Goal: Task Accomplishment & Management: Manage account settings

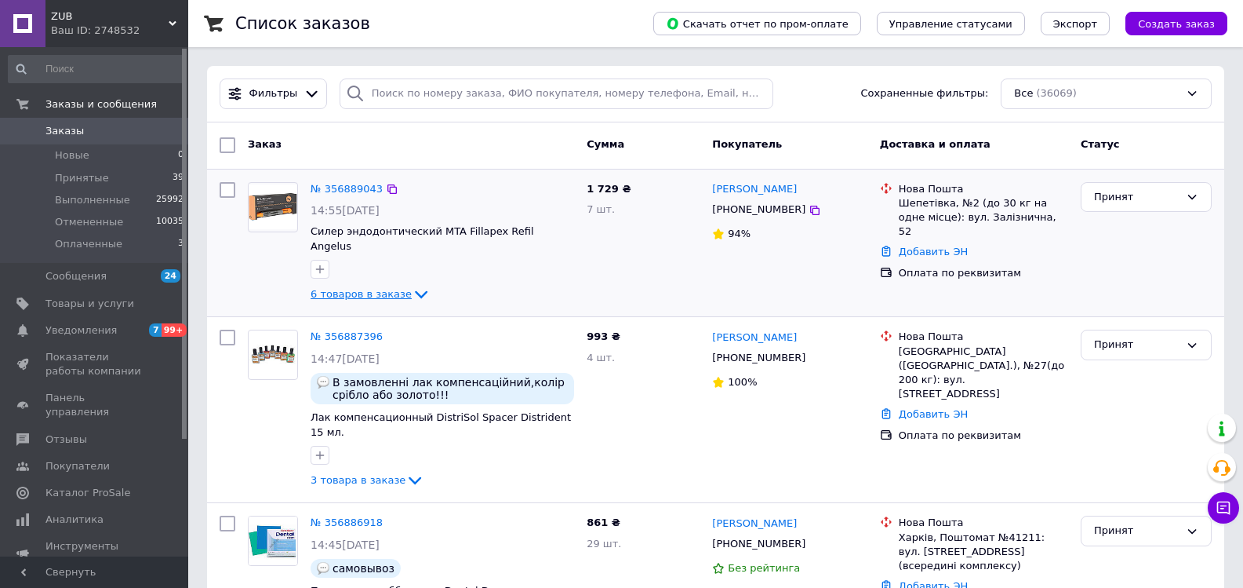
click at [415, 291] on icon at bounding box center [421, 295] width 13 height 8
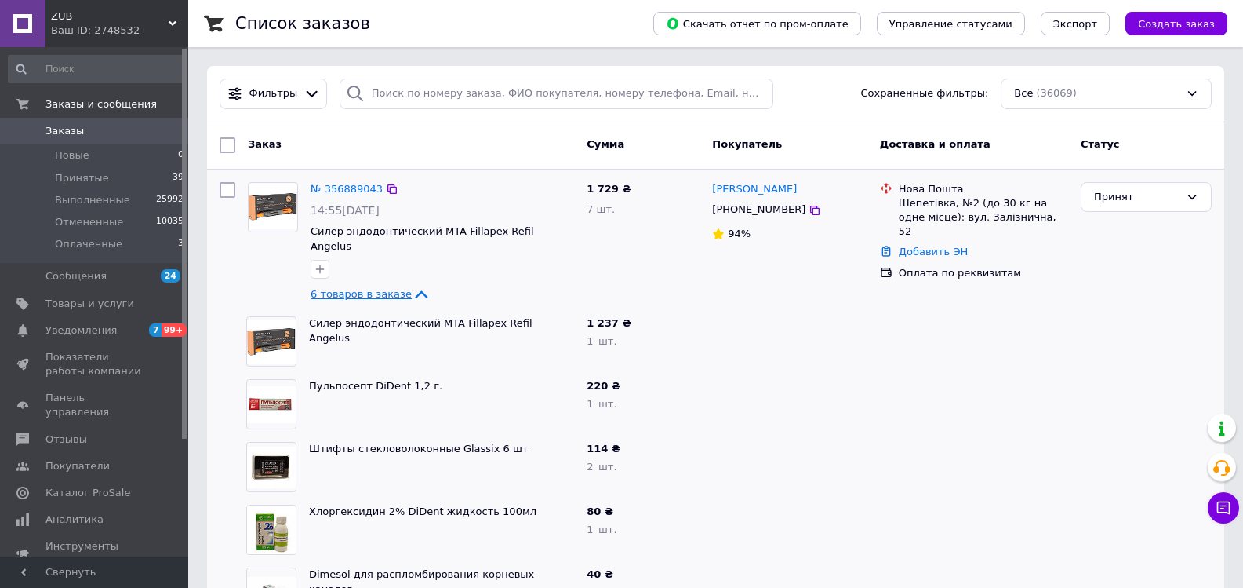
click at [412, 285] on icon at bounding box center [421, 294] width 19 height 19
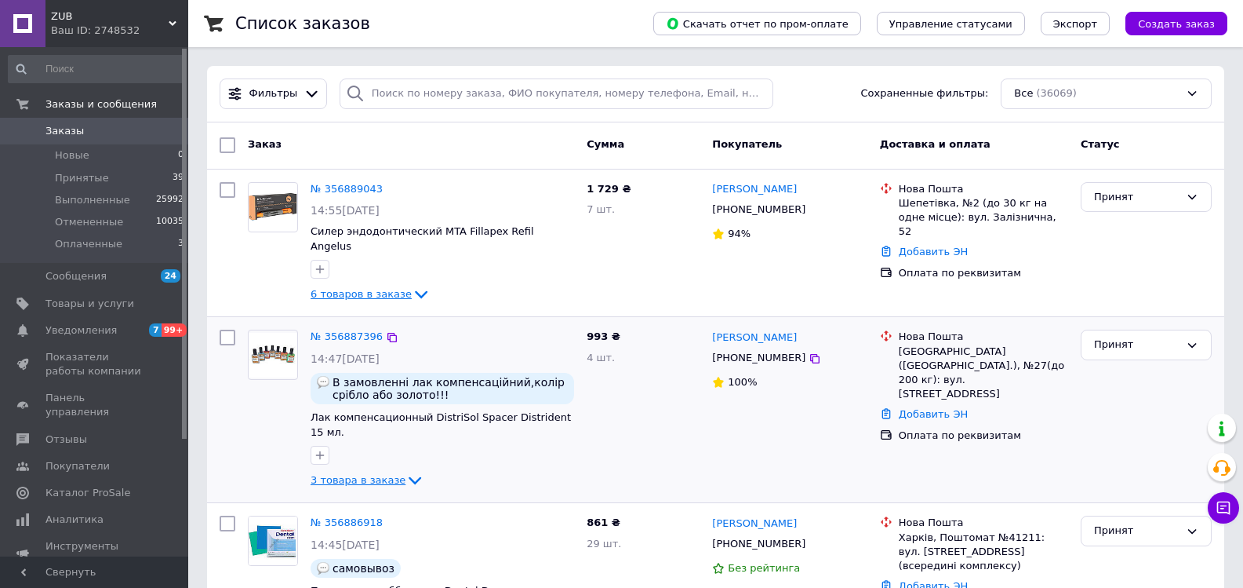
click at [406, 471] on icon at bounding box center [415, 480] width 19 height 19
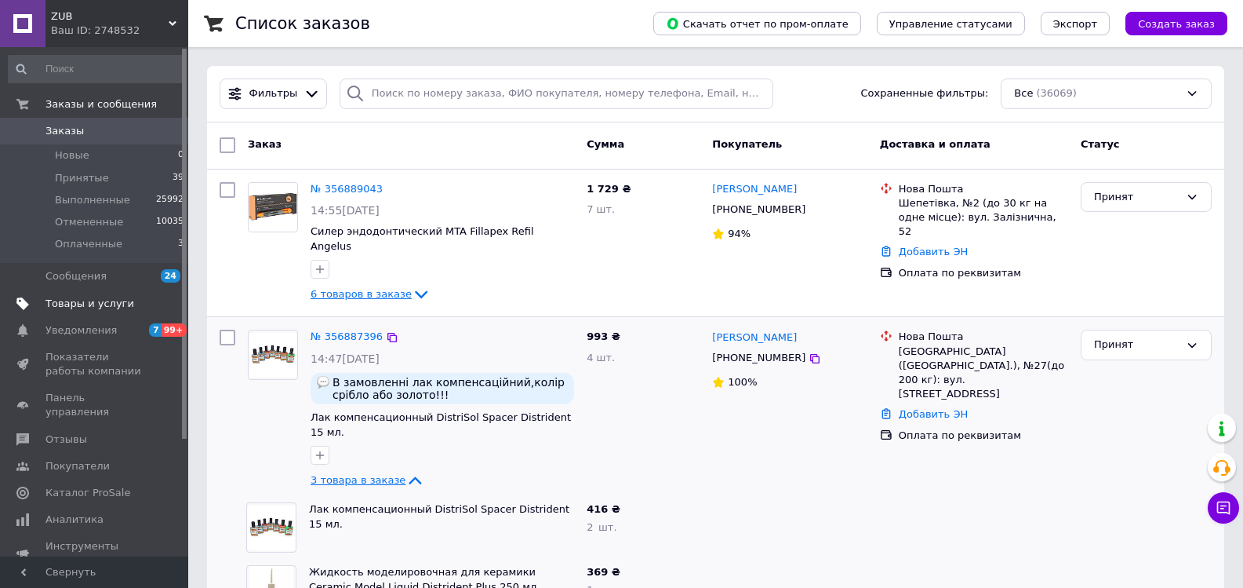
click at [75, 305] on span "Товары и услуги" at bounding box center [89, 303] width 89 height 14
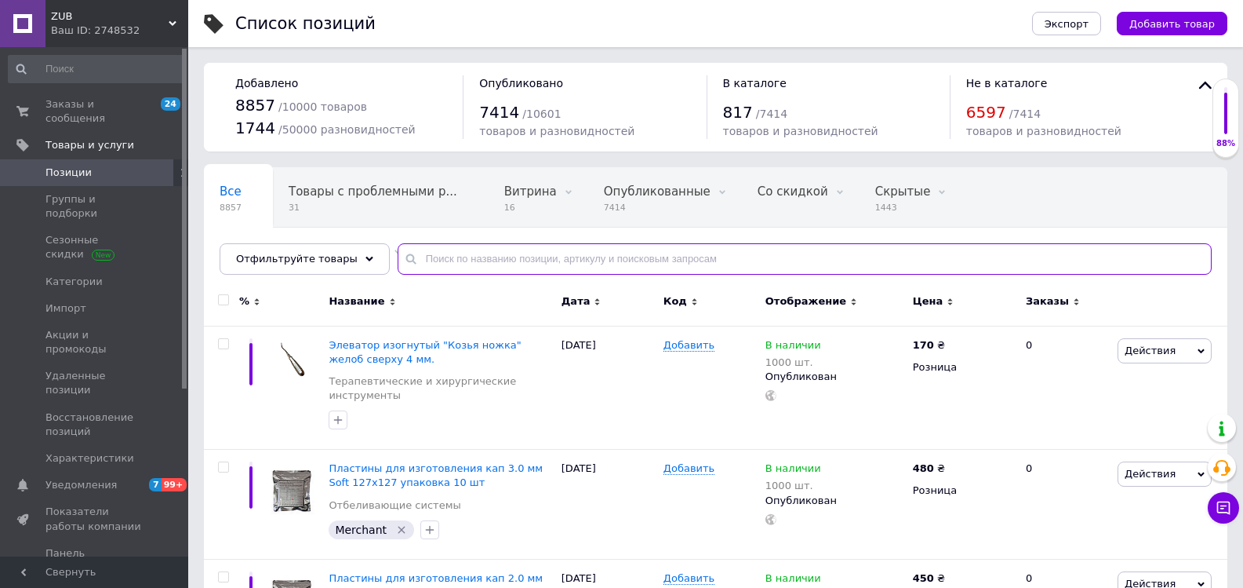
paste input "Губка гемостатическая Clinix уп.20шт"
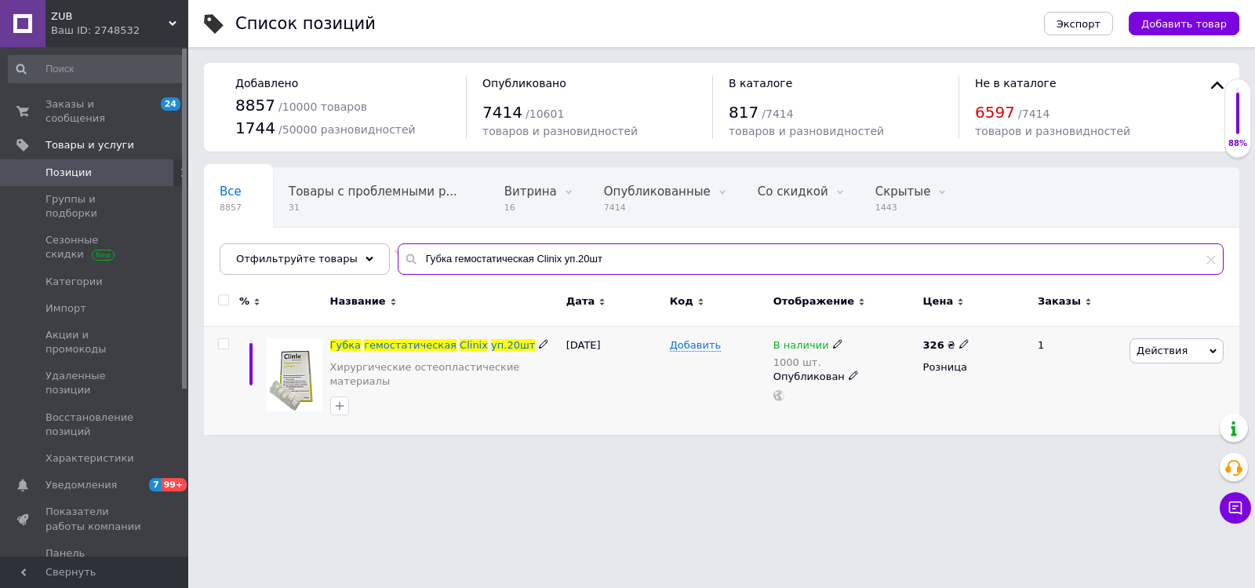
type input "Губка гемостатическая Clinix уп.20шт"
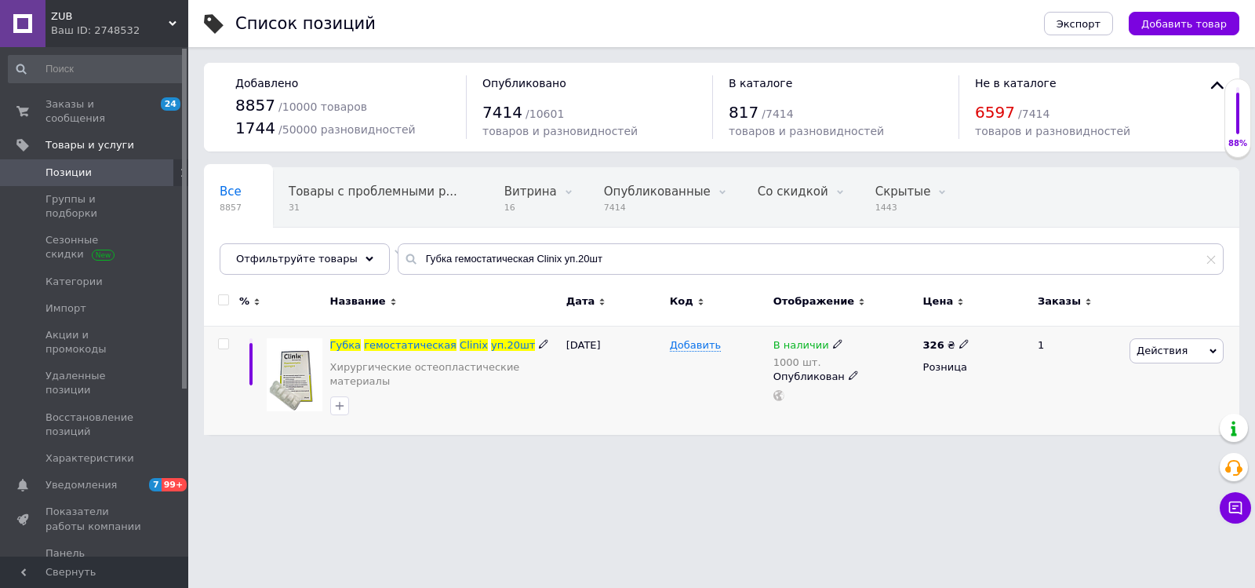
click at [959, 346] on icon at bounding box center [963, 343] width 9 height 9
drag, startPoint x: 1016, startPoint y: 326, endPoint x: 972, endPoint y: 326, distance: 43.9
click at [972, 326] on div "Цена 326 Валюта ₴ $ € CHF £ ¥ PLN ₸ MDL HUF KGS CN¥ TRY ₩ lei" at bounding box center [1075, 345] width 213 height 131
type input "298"
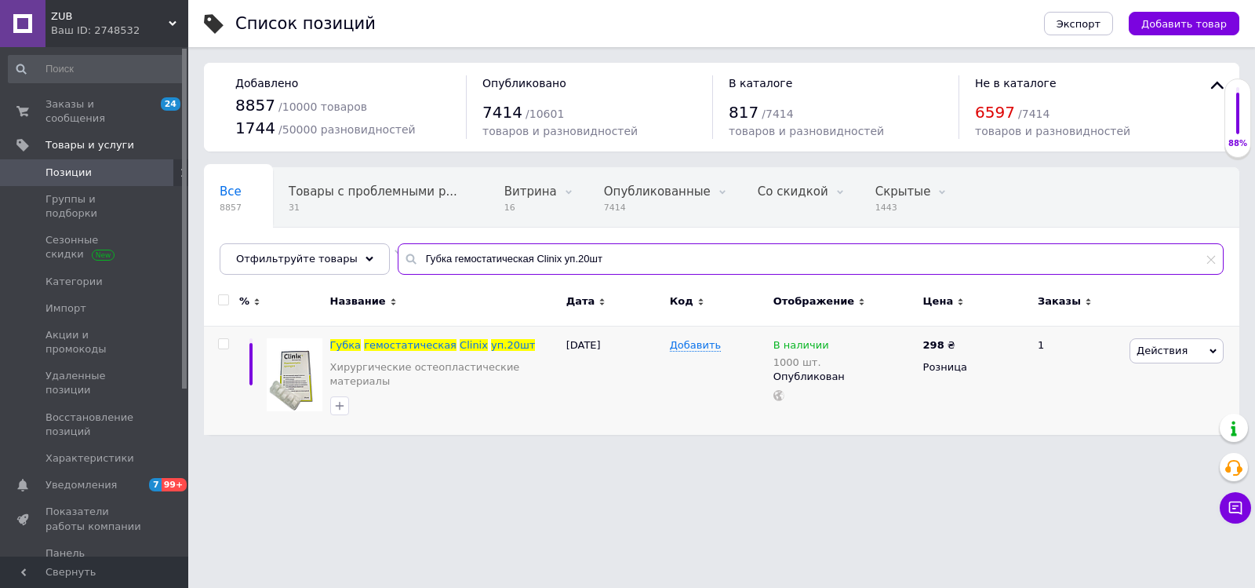
drag, startPoint x: 596, startPoint y: 248, endPoint x: 395, endPoint y: 267, distance: 202.5
click at [398, 267] on input "Губка гемостатическая Clinix уп.20шт" at bounding box center [811, 258] width 826 height 31
paste input "ременный пломбировочный материал 3M ESPE Cavit-W/ [PERSON_NAME] W"
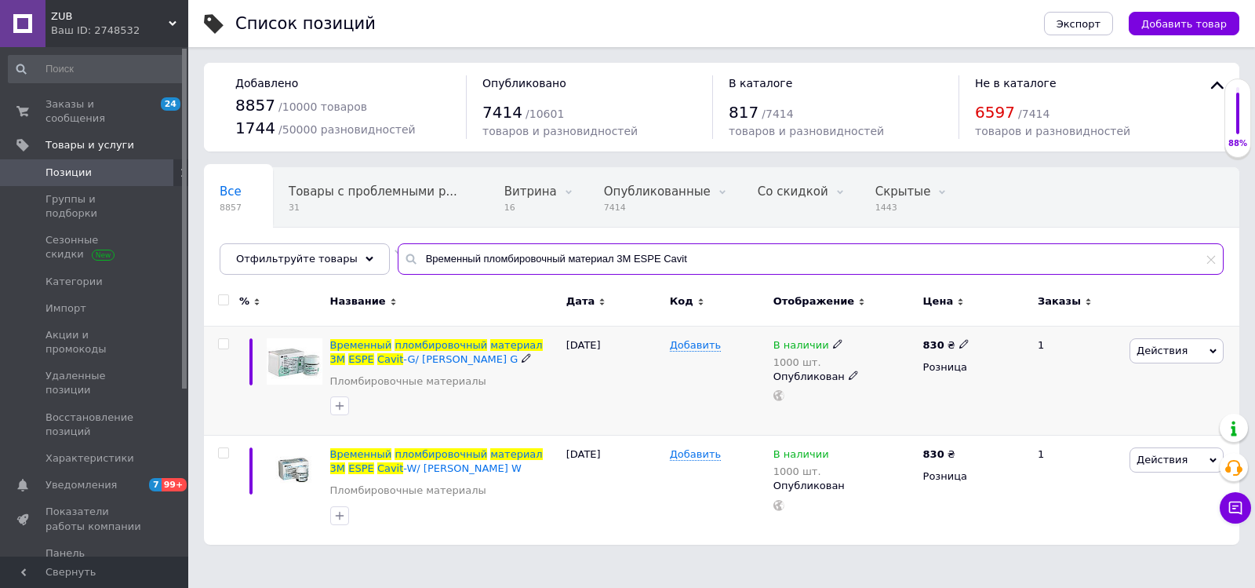
type input "Временный пломбировочный материал 3M ESPE Cavit"
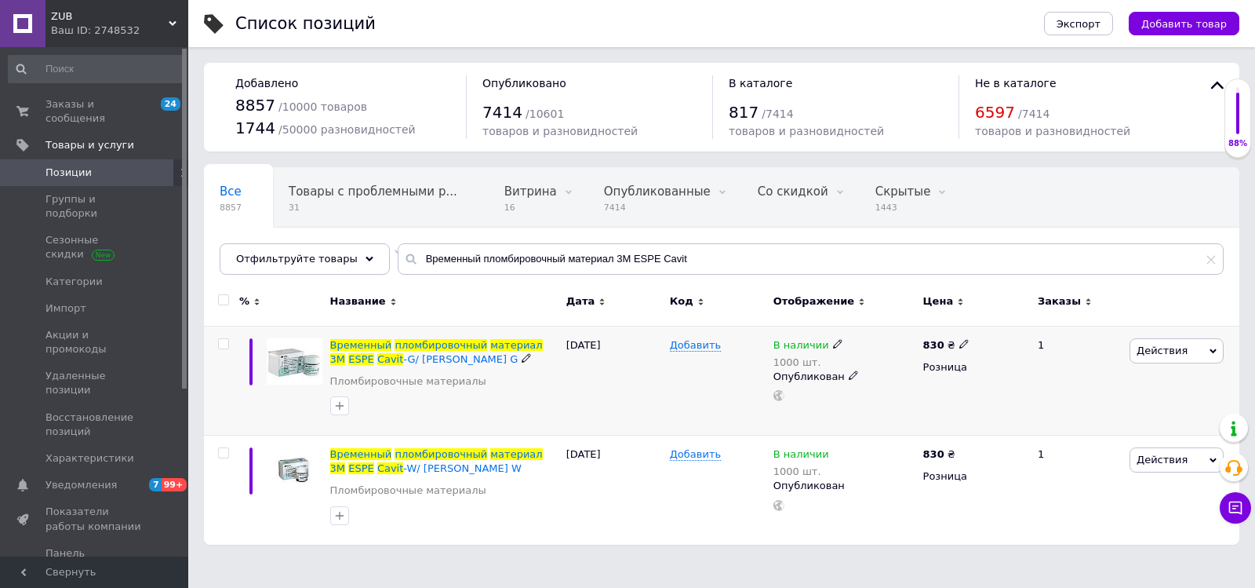
click at [961, 344] on icon at bounding box center [963, 343] width 9 height 9
drag, startPoint x: 1026, startPoint y: 323, endPoint x: 969, endPoint y: 325, distance: 57.3
click at [971, 323] on div "Цена 830 Валюта ₴ $ € CHF £ ¥ PLN ₸ MDL HUF KGS CN¥ TRY ₩ lei" at bounding box center [1075, 345] width 213 height 131
type input "847"
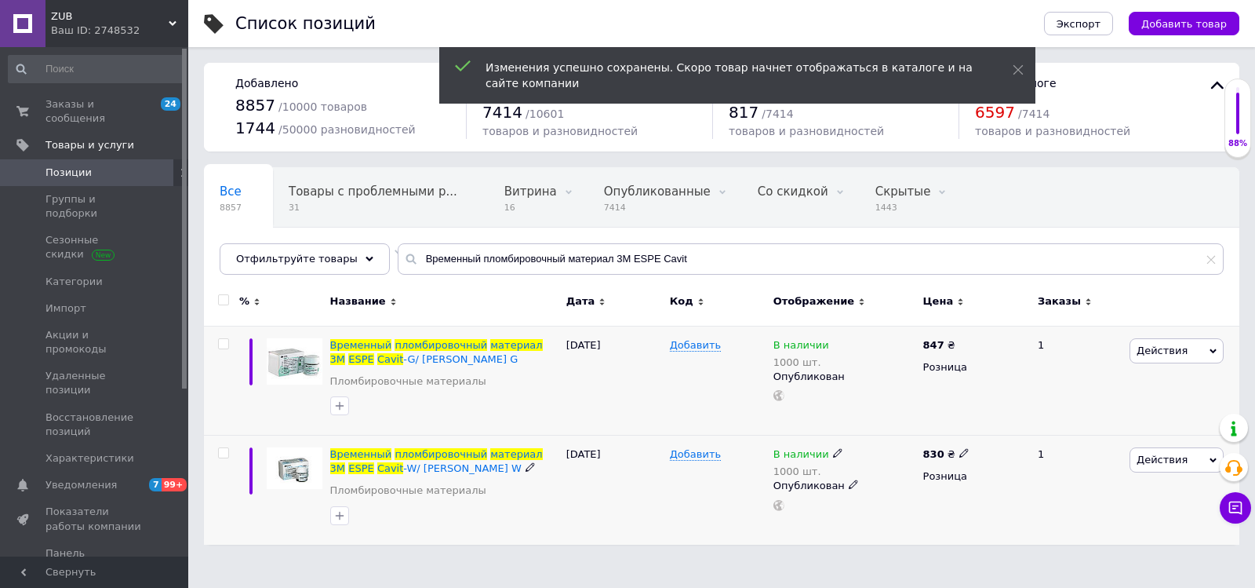
click at [961, 451] on icon at bounding box center [963, 452] width 9 height 9
drag, startPoint x: 999, startPoint y: 438, endPoint x: 966, endPoint y: 439, distance: 33.7
click at [966, 439] on div "830 ₴ Цена 830 Валюта ₴ $ € CHF £ ¥ PLN ₸ MDL HUF KGS CN¥ TRY ₩ lei Розница" at bounding box center [973, 489] width 109 height 109
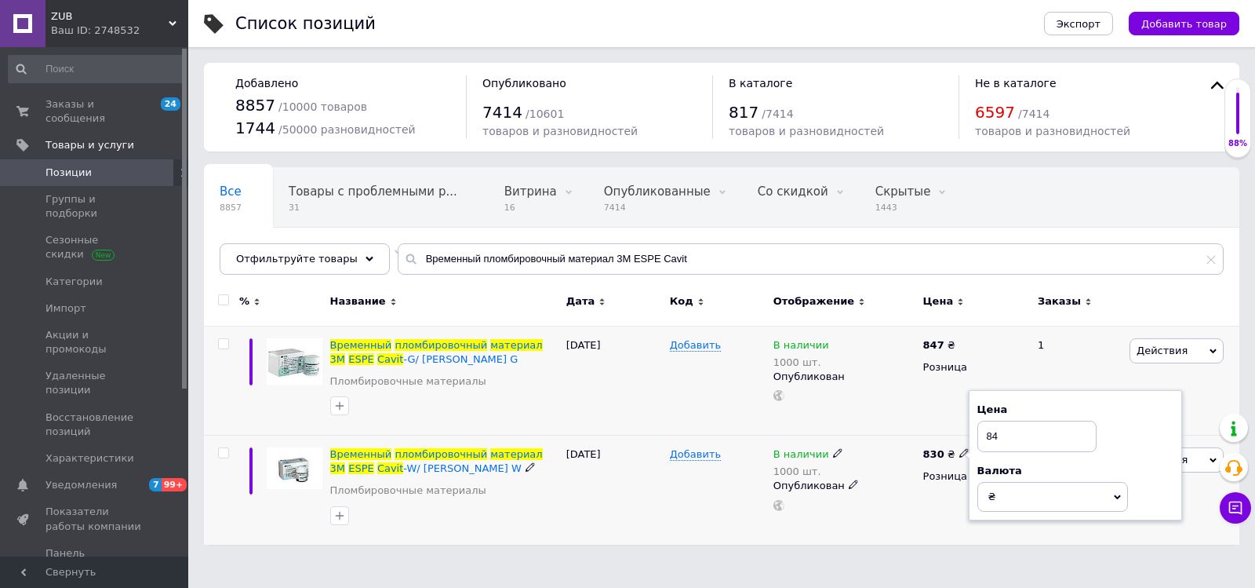
type input "847"
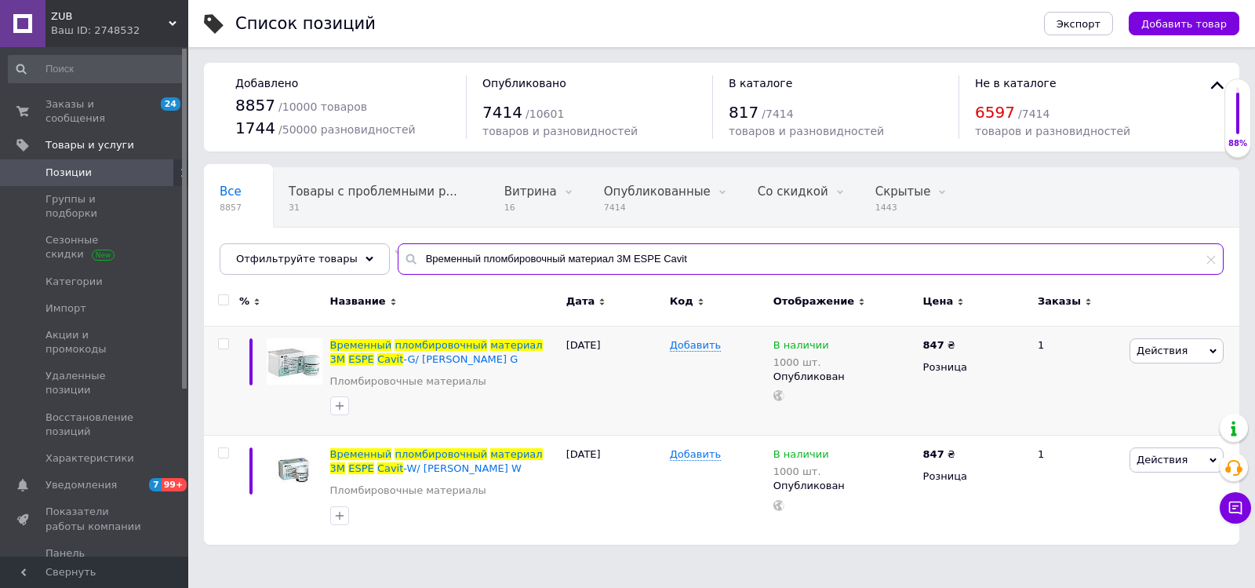
drag, startPoint x: 701, startPoint y: 261, endPoint x: 404, endPoint y: 249, distance: 297.5
click at [404, 249] on input "Временный пломбировочный материал 3M ESPE Cavit" at bounding box center [811, 258] width 826 height 31
paste input "олировальные штрипсы 3M ESPE Sof-Lex"
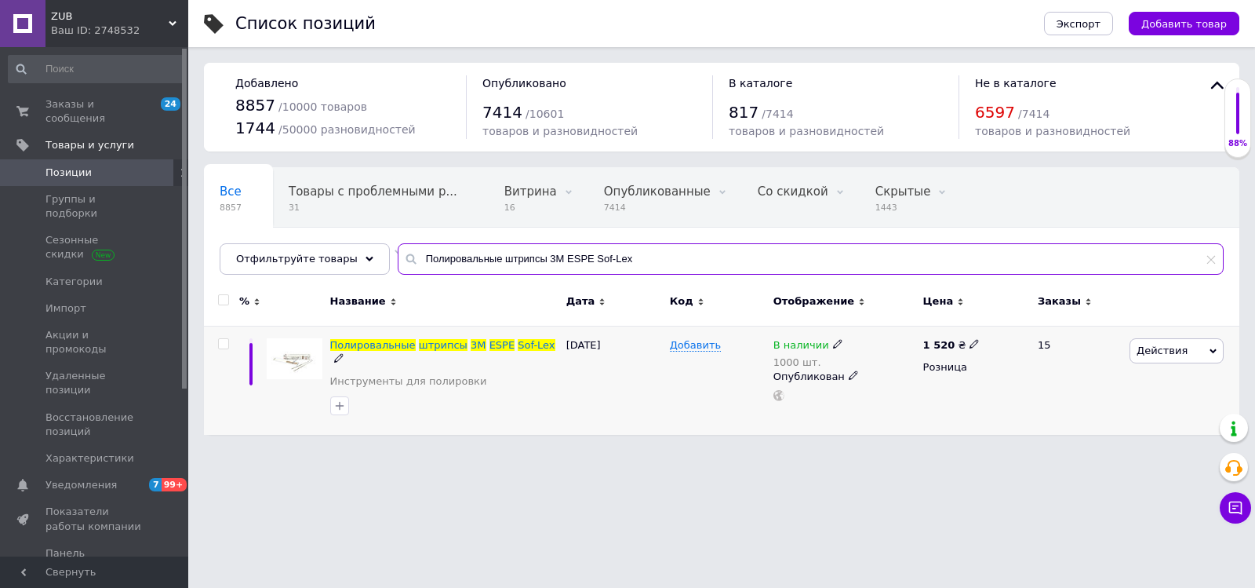
type input "Полировальные штрипсы 3M ESPE Sof-Lex"
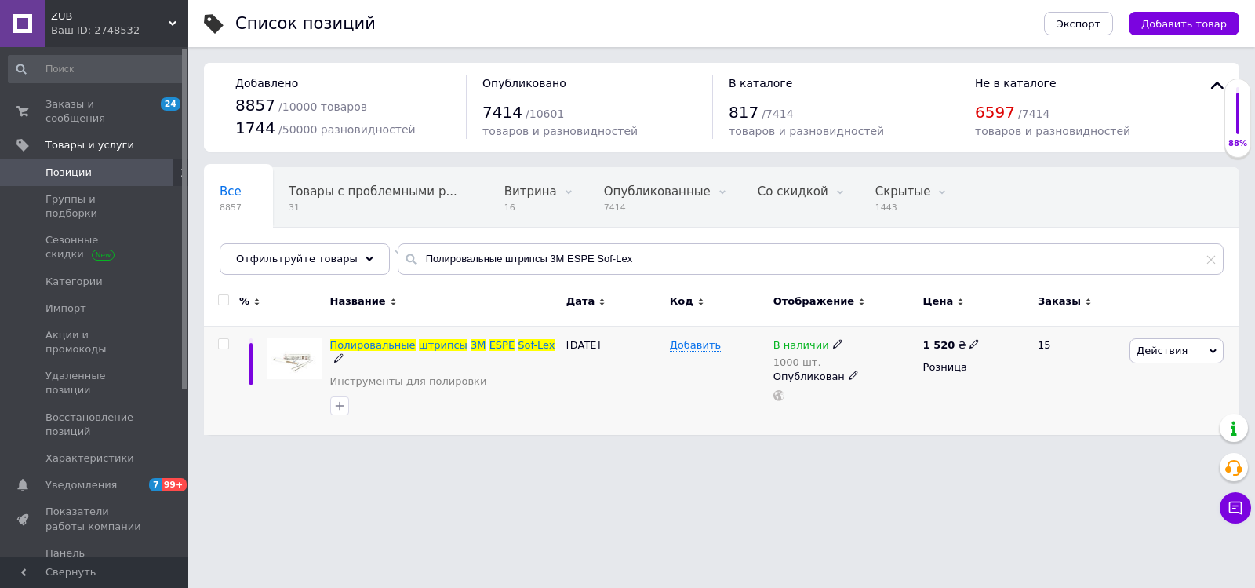
click at [969, 341] on icon at bounding box center [973, 343] width 9 height 9
drag, startPoint x: 1026, startPoint y: 329, endPoint x: 991, endPoint y: 328, distance: 35.3
click at [991, 328] on input "1520" at bounding box center [1045, 326] width 119 height 31
type input "1542"
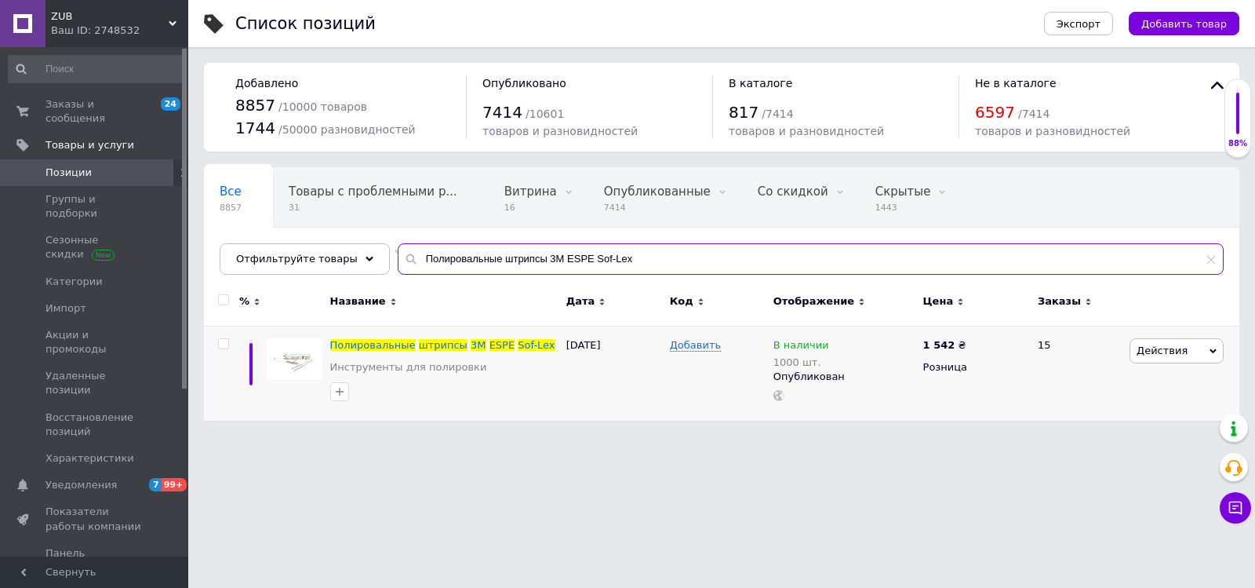
drag, startPoint x: 635, startPoint y: 251, endPoint x: 409, endPoint y: 254, distance: 225.9
click at [409, 254] on input "Полировальные штрипсы 3M ESPE Sof-Lex" at bounding box center [811, 258] width 826 height 31
paste input "отор полировальный DM-WCJ 370W с двумя конусами."
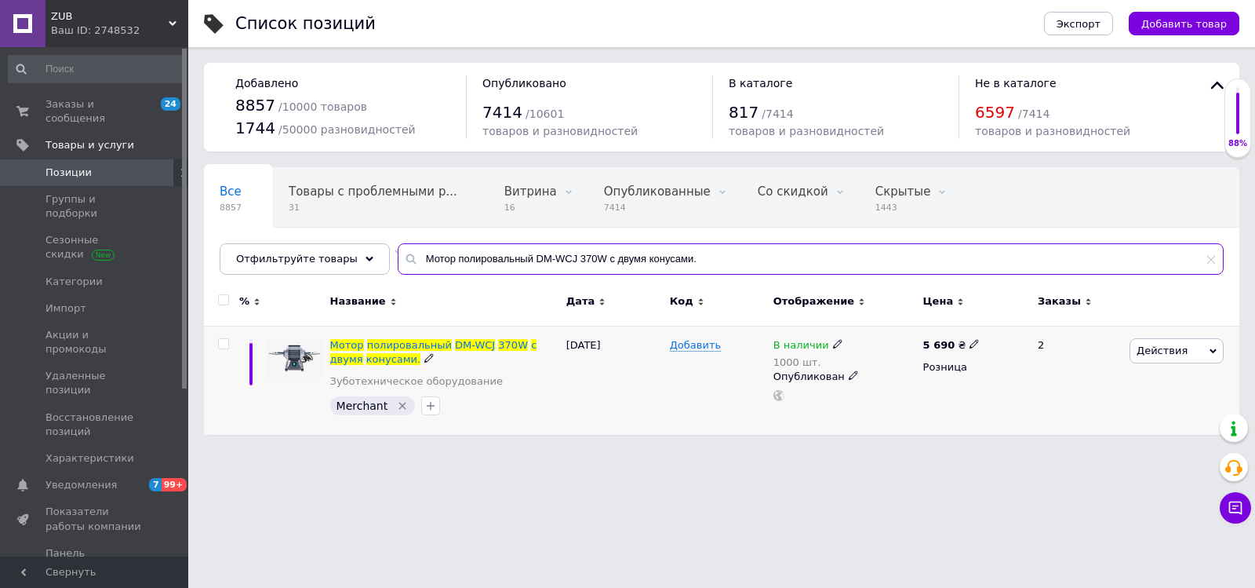
type input "Мотор полировальный DM-WCJ 370W с двумя конусами."
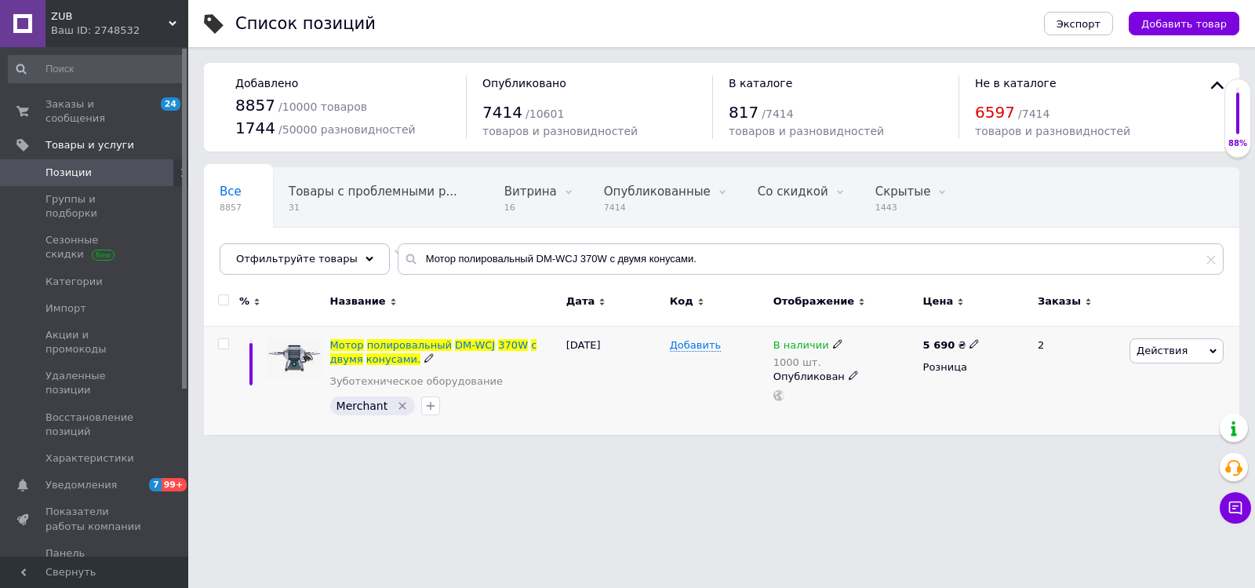
click at [970, 343] on icon at bounding box center [973, 343] width 9 height 9
drag, startPoint x: 1030, startPoint y: 329, endPoint x: 982, endPoint y: 333, distance: 48.0
click at [983, 333] on div "Цена 5690 Валюта ₴ $ € CHF £ ¥ PLN ₸ MDL HUF KGS CN¥ TRY ₩ lei" at bounding box center [1083, 345] width 213 height 131
type input "5820"
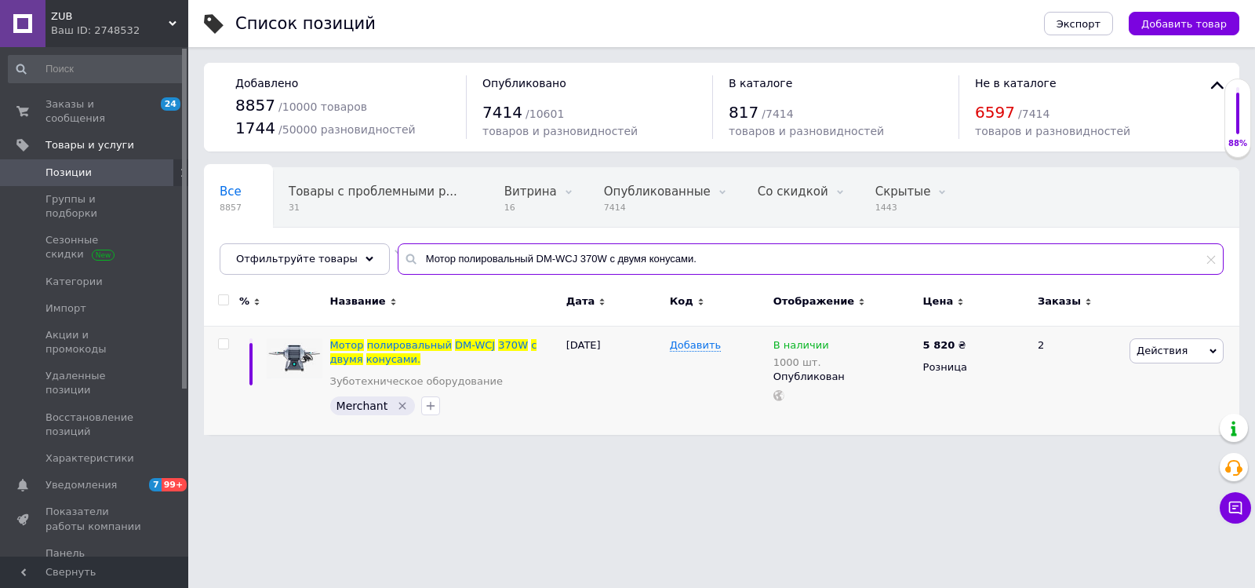
drag, startPoint x: 689, startPoint y: 257, endPoint x: 406, endPoint y: 262, distance: 283.2
click at [398, 262] on input "Мотор полировальный DM-WCJ 370W с двумя конусами." at bounding box center [811, 258] width 826 height 31
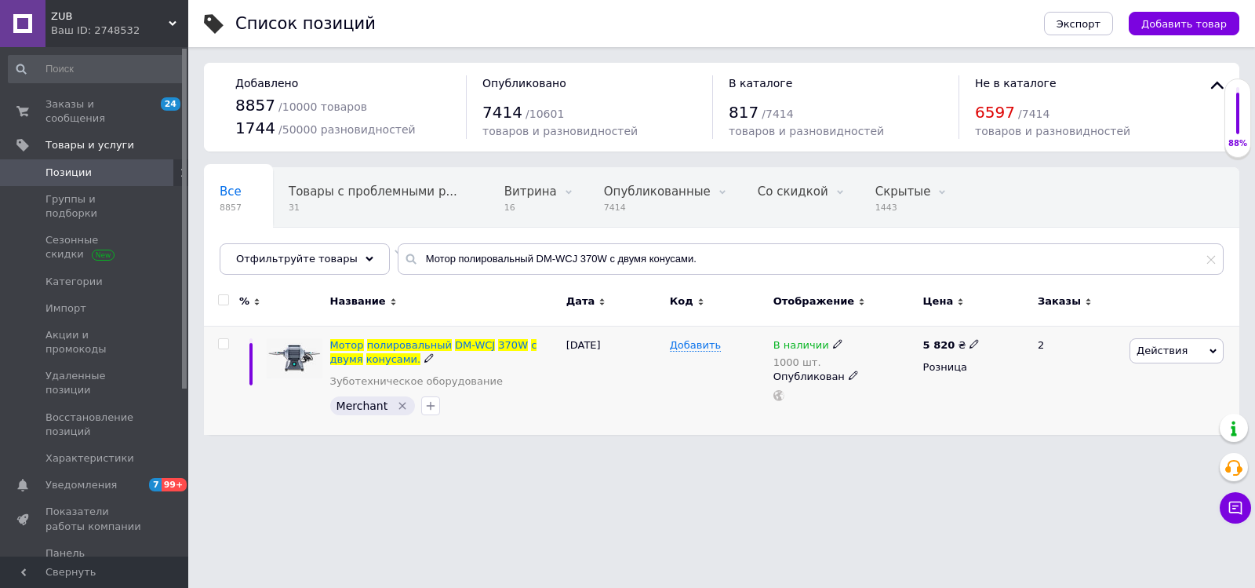
click at [969, 342] on use at bounding box center [973, 343] width 9 height 9
drag, startPoint x: 1023, startPoint y: 321, endPoint x: 983, endPoint y: 326, distance: 40.3
click at [983, 326] on div "Цена 5820 Валюта ₴ $ € CHF £ ¥ PLN ₸ MDL HUF KGS CN¥ TRY ₩ lei" at bounding box center [1083, 345] width 213 height 131
type input "5980"
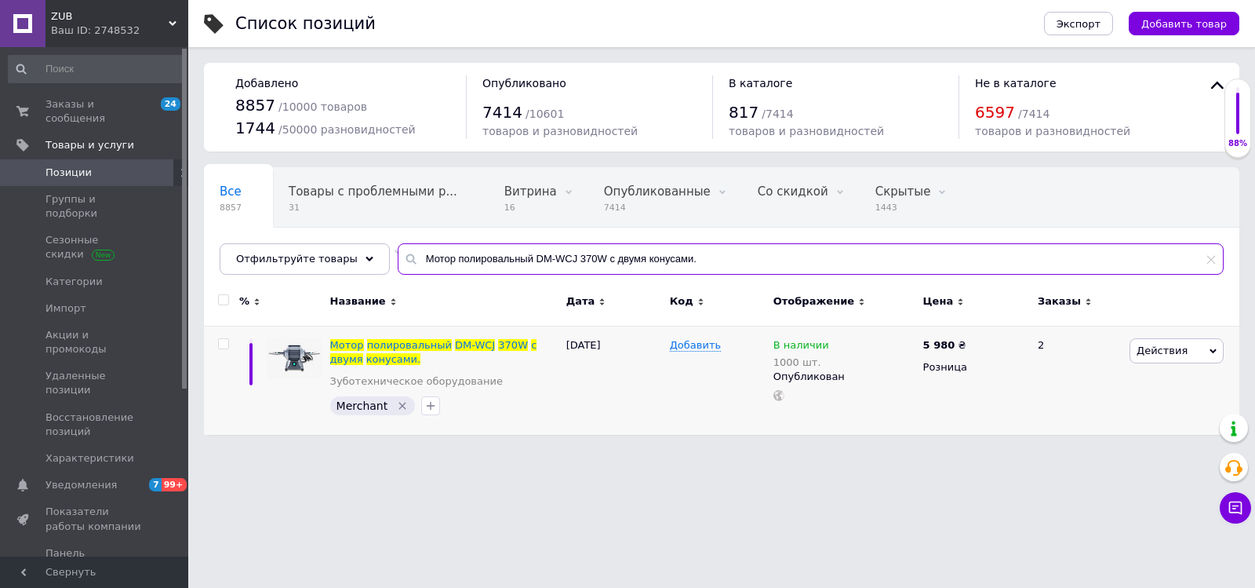
drag, startPoint x: 693, startPoint y: 259, endPoint x: 382, endPoint y: 245, distance: 311.7
click at [398, 245] on input "Мотор полировальный DM-WCJ 370W с двумя конусами." at bounding box center [811, 258] width 826 height 31
paste input "ппликаторы Microbrush 100 шт"
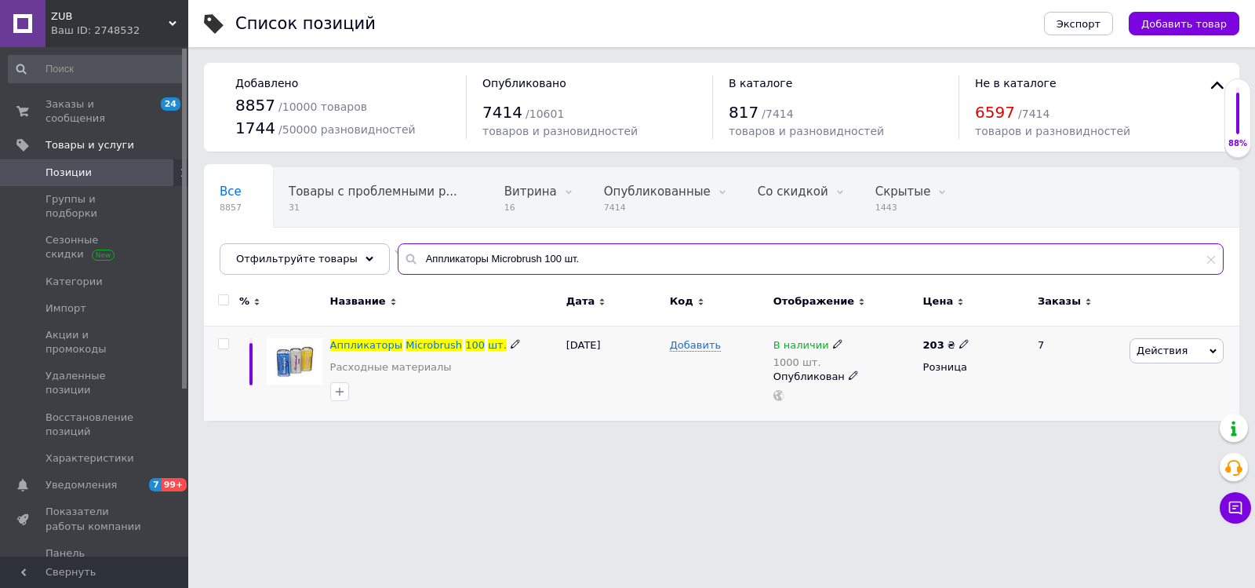
type input "Аппликаторы Microbrush 100 шт."
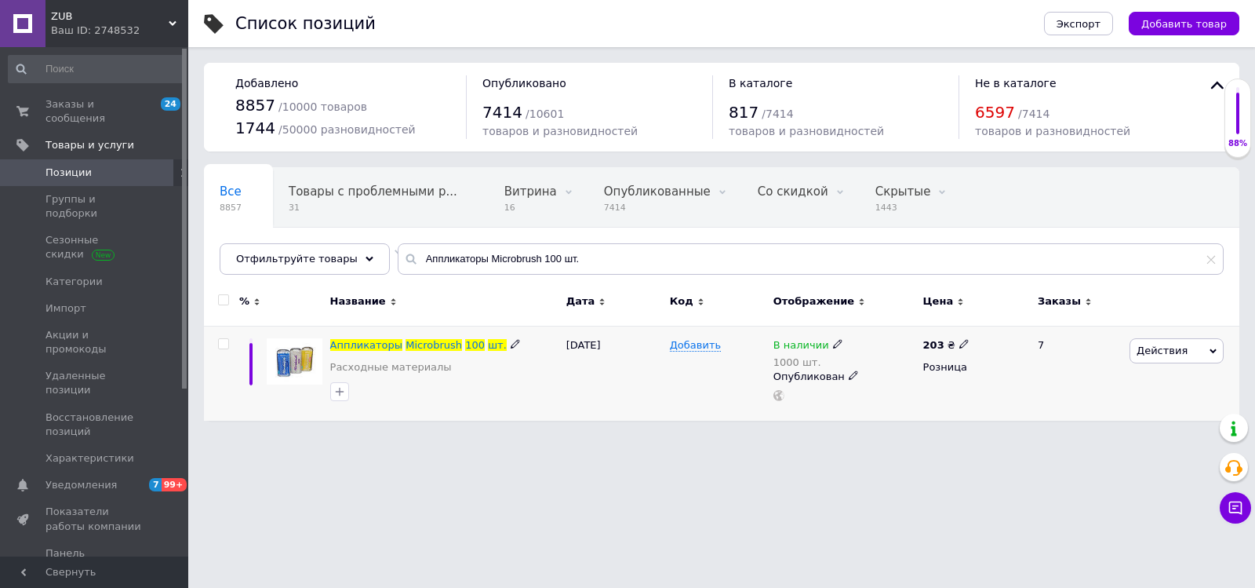
click at [959, 344] on icon at bounding box center [963, 343] width 9 height 9
drag, startPoint x: 1013, startPoint y: 324, endPoint x: 963, endPoint y: 327, distance: 49.5
click at [967, 326] on div "203 ₴ Цена 203 Валюта ₴ $ € CHF £ ¥ PLN ₸ MDL HUF KGS CN¥ TRY ₩ lei Розница" at bounding box center [973, 373] width 109 height 95
type input "220"
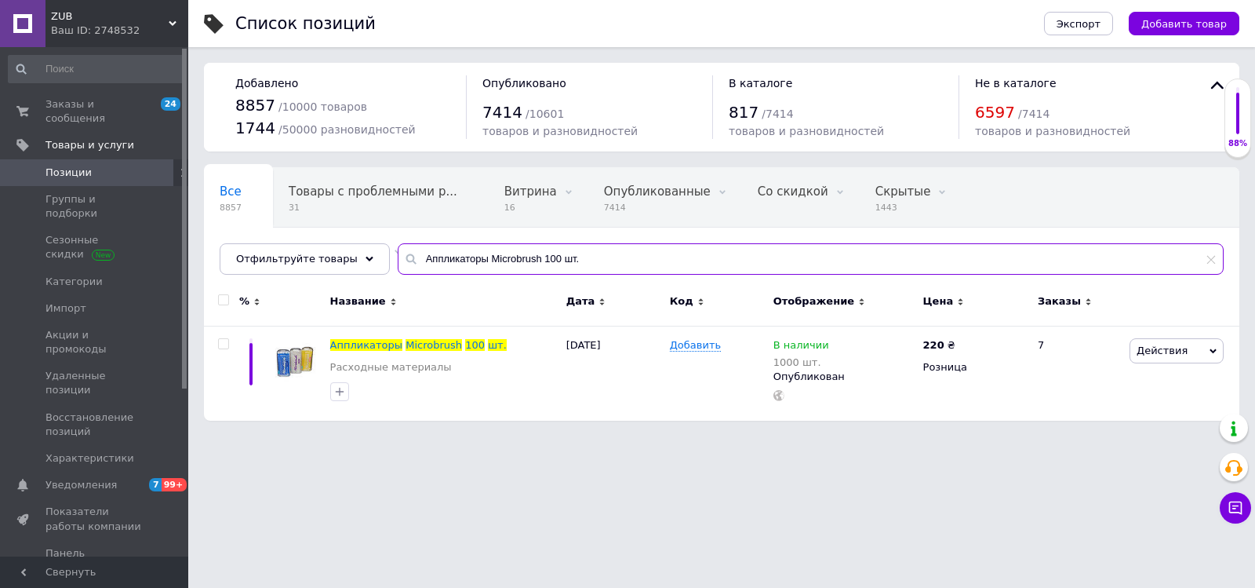
drag, startPoint x: 596, startPoint y: 258, endPoint x: 396, endPoint y: 263, distance: 200.1
click at [398, 263] on div "Аппликаторы Microbrush 100 шт." at bounding box center [811, 258] width 826 height 31
paste input "мплант Цемент ПЛЮС УПАКОВКА 3*5мл + 25насадок / PREMIER Implant Cement Value Pa…"
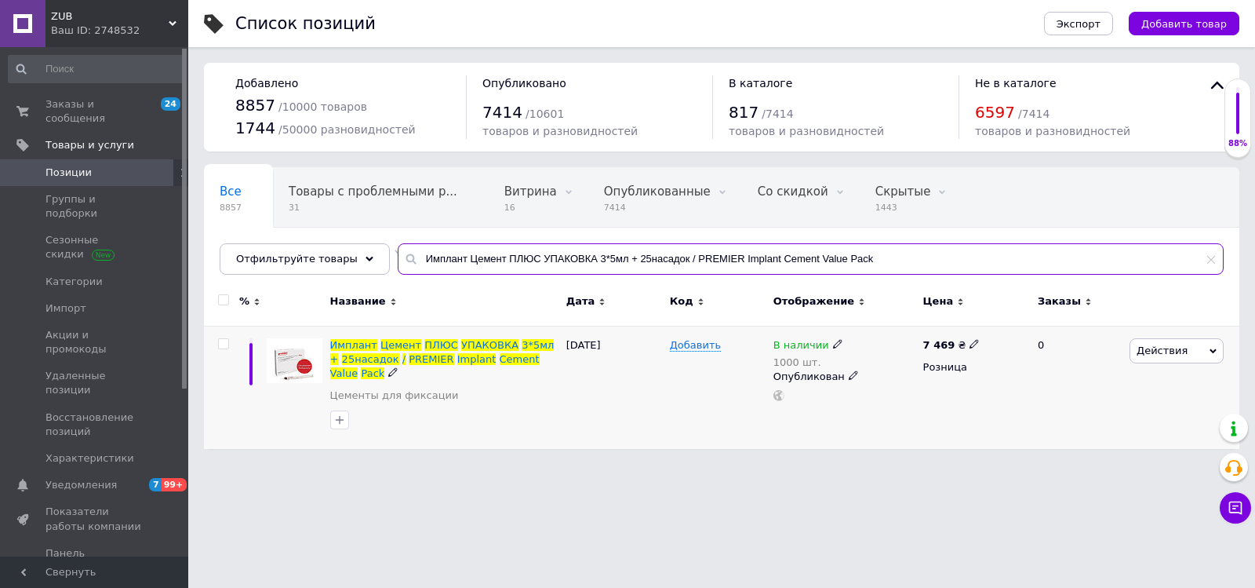
type input "Имплант Цемент ПЛЮС УПАКОВКА 3*5мл + 25насадок / PREMIER Implant Cement Value P…"
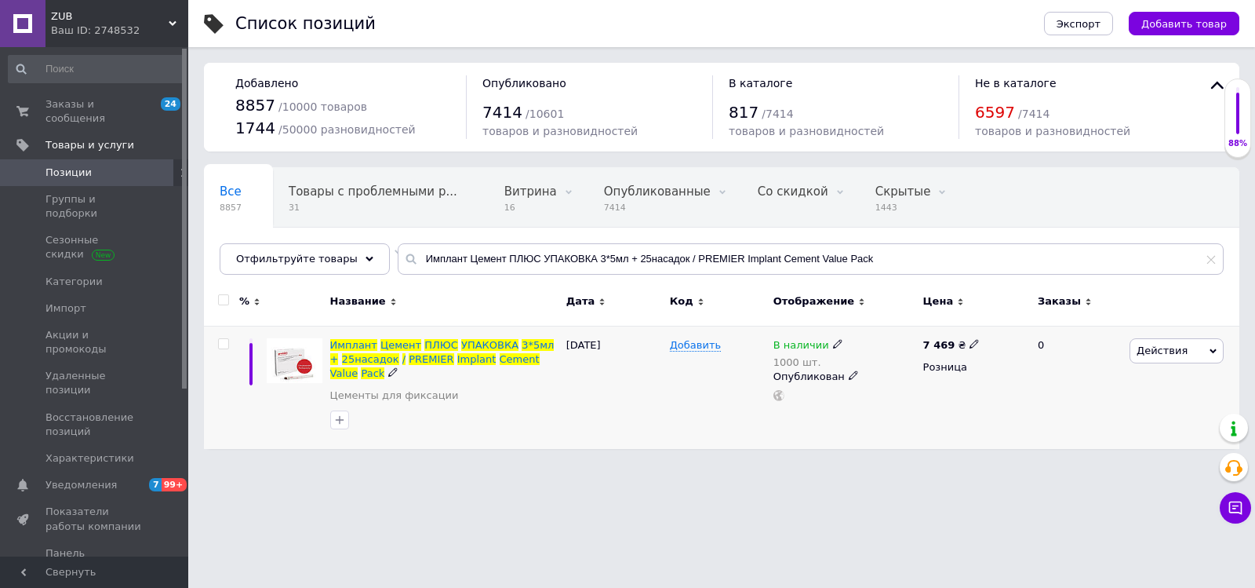
click at [969, 344] on icon at bounding box center [973, 343] width 9 height 9
drag, startPoint x: 1026, startPoint y: 327, endPoint x: 975, endPoint y: 326, distance: 51.0
click at [977, 326] on div "Цена 7469 Валюта ₴ $ € CHF £ ¥ PLN ₸ MDL HUF KGS CN¥ TRY ₩ lei" at bounding box center [1083, 345] width 213 height 131
type input "6720"
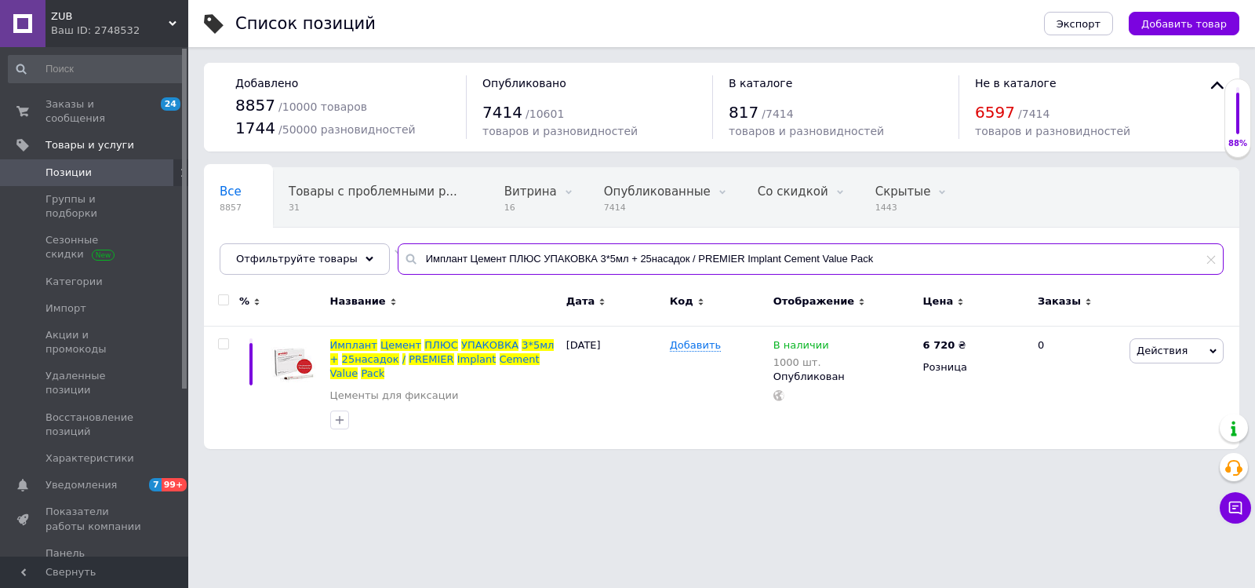
drag, startPoint x: 869, startPoint y: 258, endPoint x: 396, endPoint y: 256, distance: 473.0
click at [398, 256] on div "Имплант Цемент ПЛЮС УПАКОВКА 3*5мл + 25насадок / PREMIER Implant Cement Value P…" at bounding box center [811, 258] width 826 height 31
paste input "аста Arde After Care 2 мл"
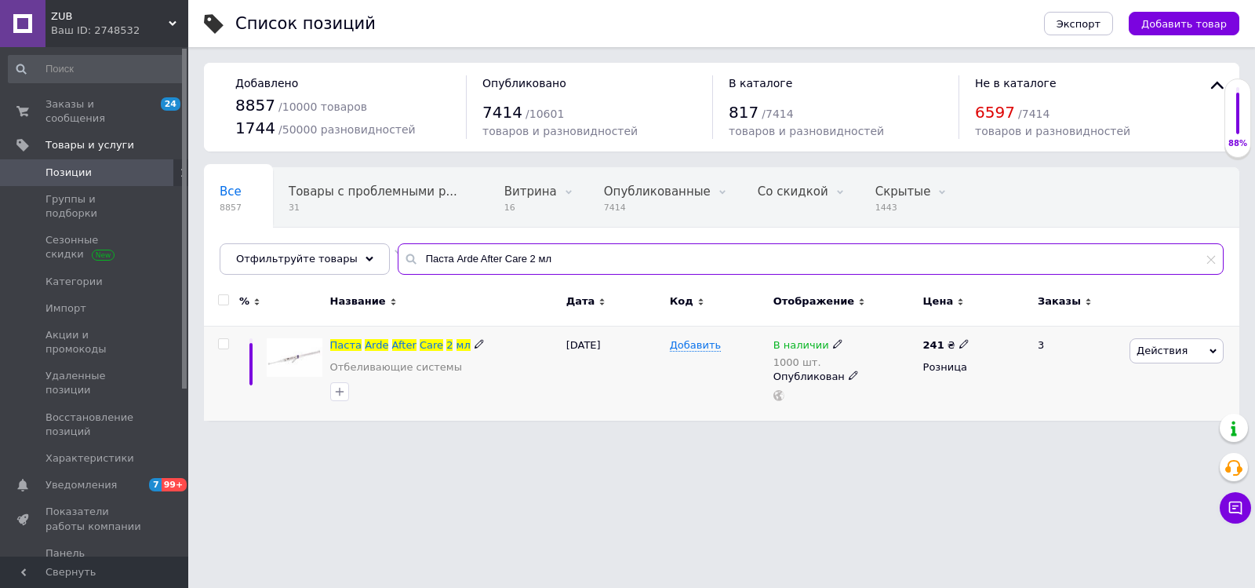
type input "Паста Arde After Care 2 мл"
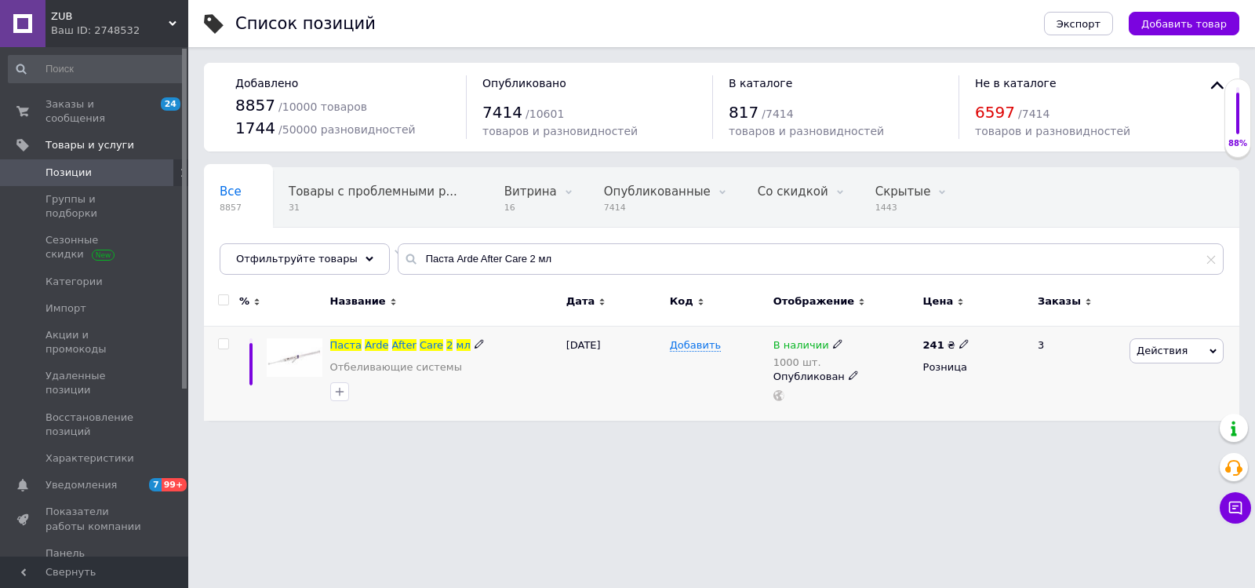
click at [960, 343] on use at bounding box center [963, 343] width 9 height 9
drag, startPoint x: 1017, startPoint y: 327, endPoint x: 973, endPoint y: 336, distance: 44.0
click at [973, 336] on div "Цена 241 Валюта ₴ $ € CHF £ ¥ PLN ₸ MDL HUF KGS CN¥ TRY ₩ lei" at bounding box center [1075, 345] width 213 height 131
type input "249"
click at [79, 102] on span "Заказы и сообщения" at bounding box center [95, 111] width 100 height 28
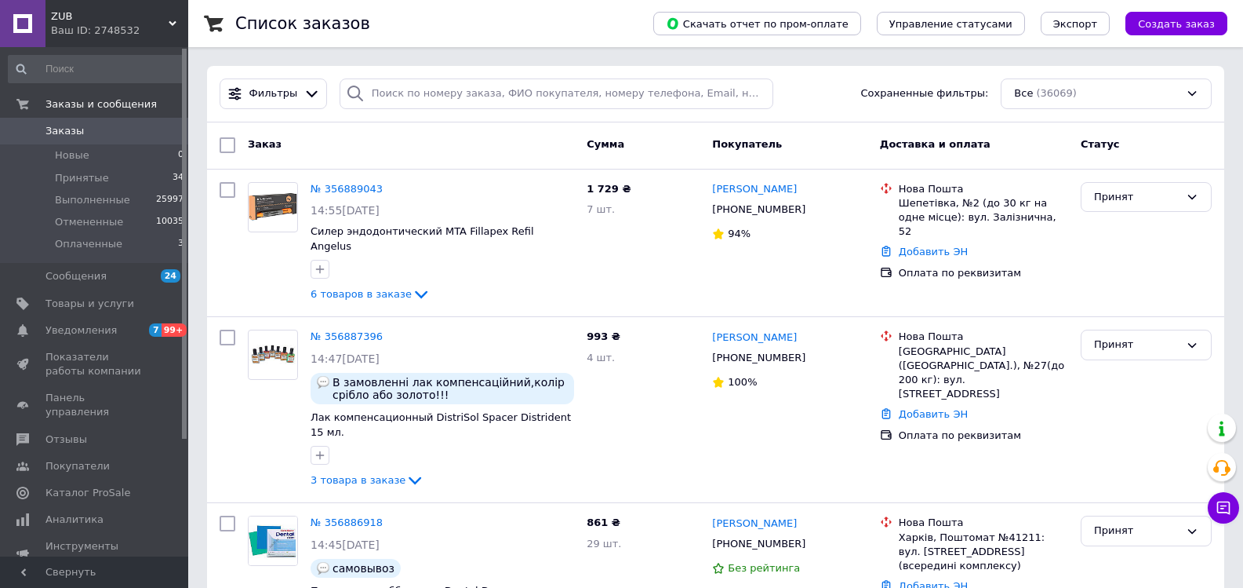
click at [72, 129] on span "Заказы" at bounding box center [64, 131] width 38 height 14
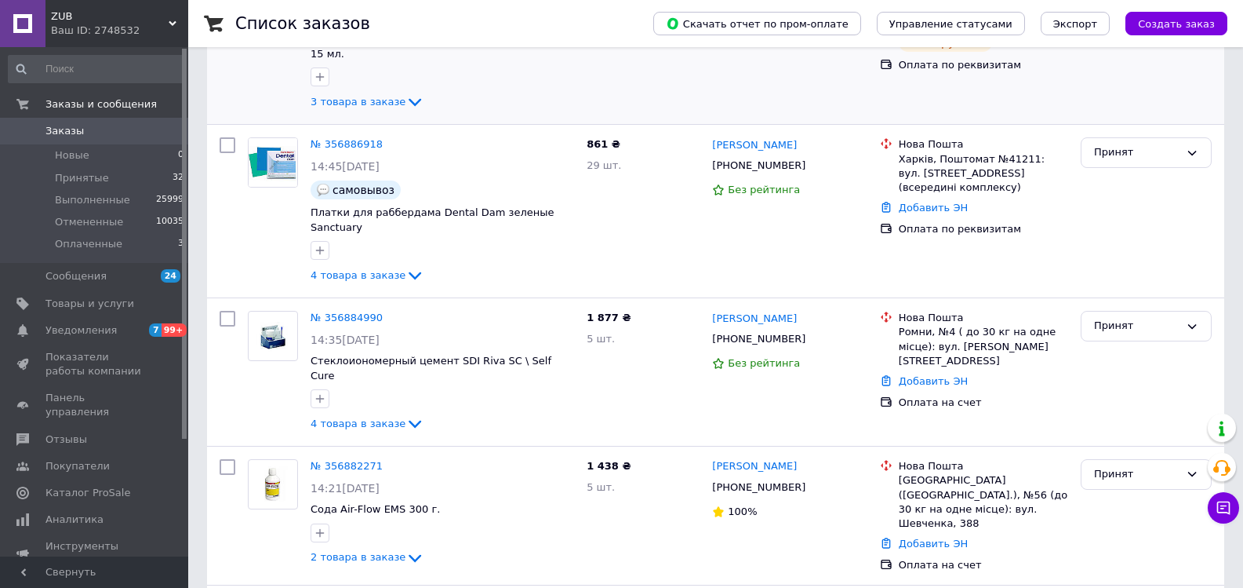
scroll to position [392, 0]
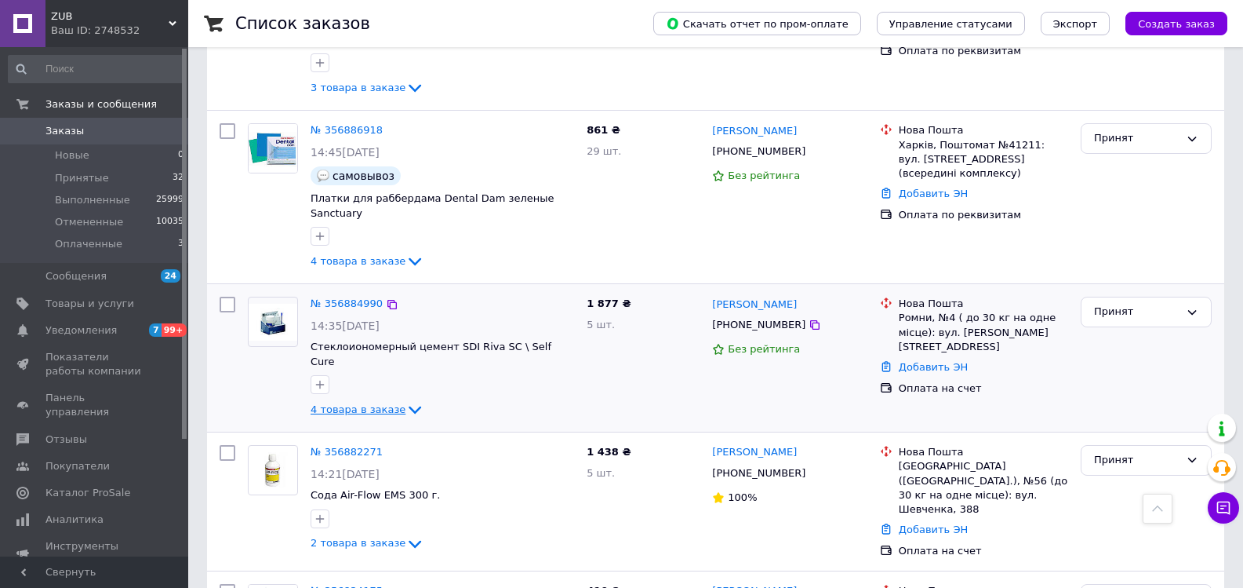
click at [409, 406] on icon at bounding box center [415, 410] width 13 height 8
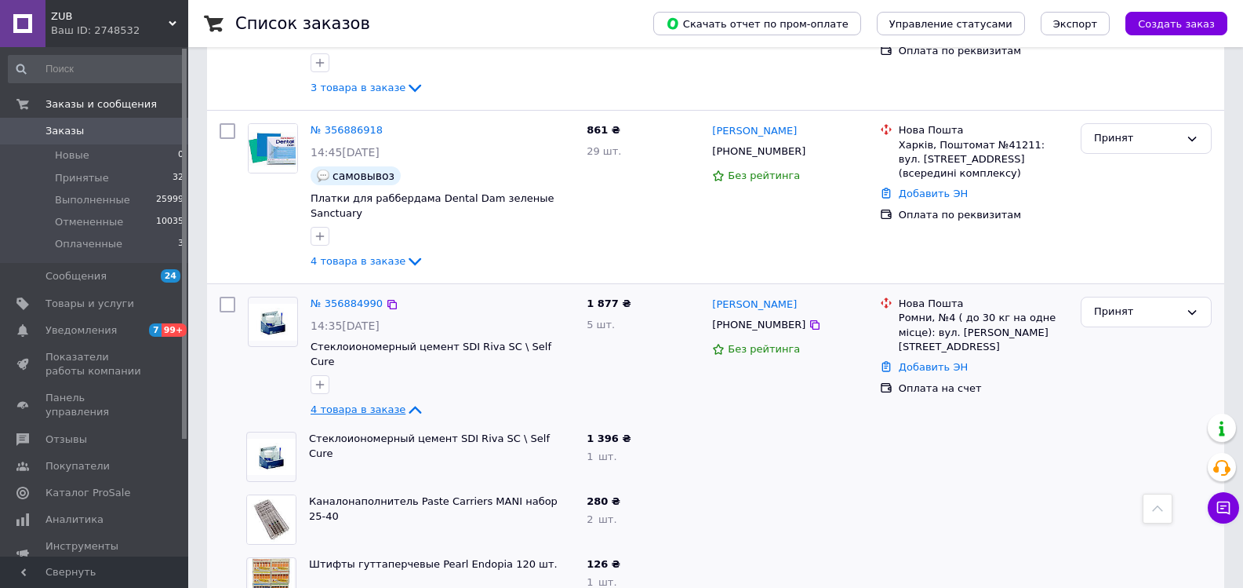
click at [406, 400] on icon at bounding box center [415, 409] width 19 height 19
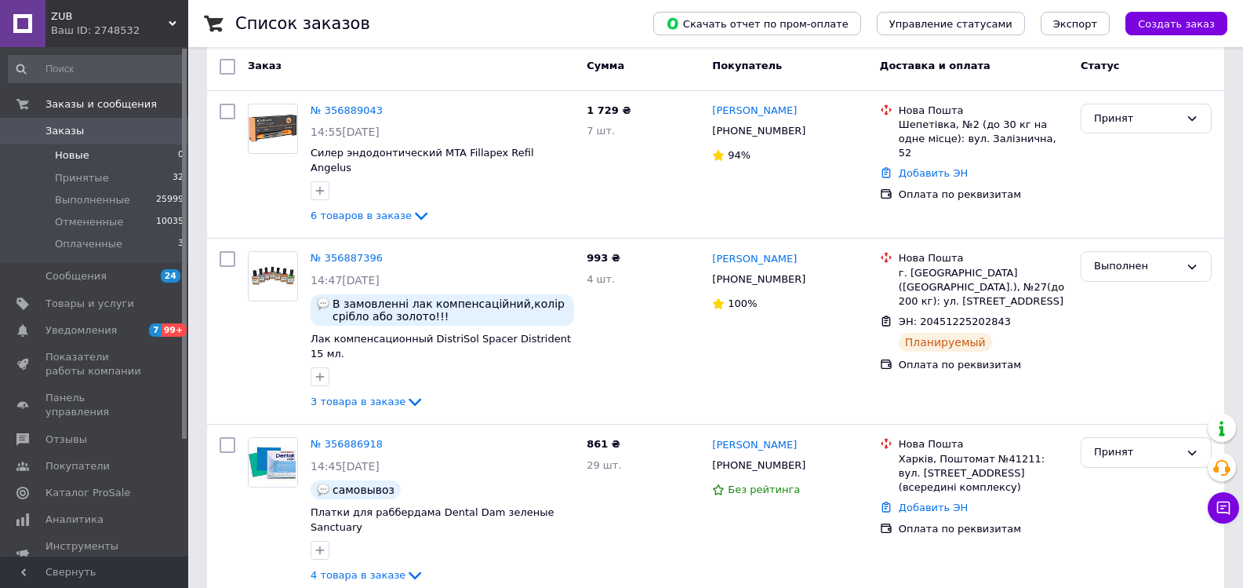
scroll to position [0, 0]
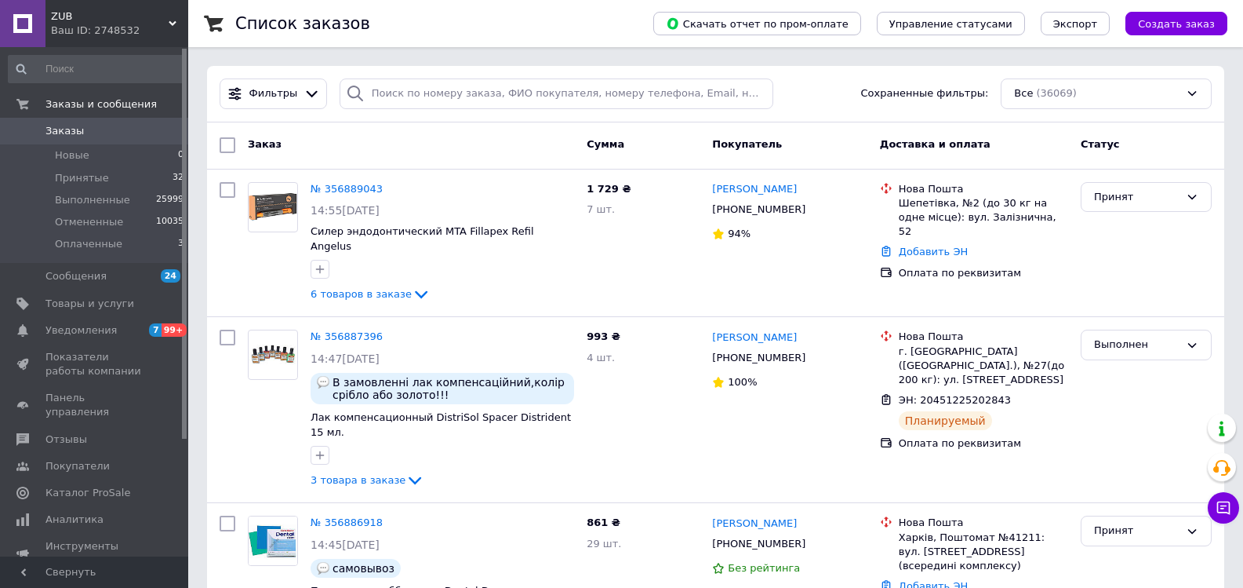
click at [71, 135] on span "Заказы" at bounding box center [64, 131] width 38 height 14
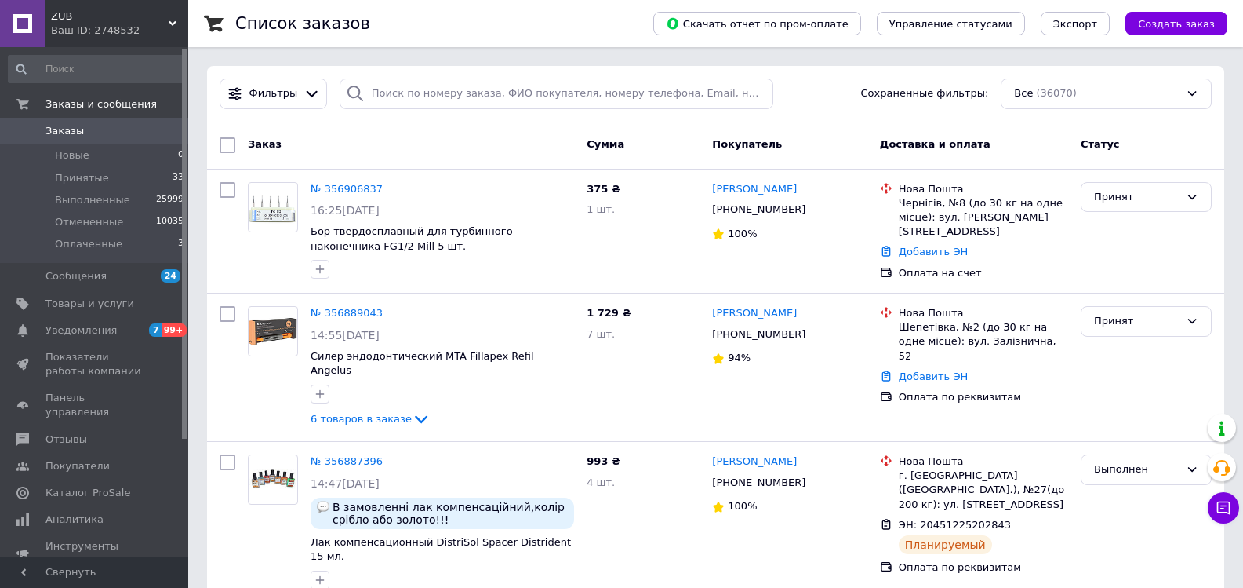
click at [66, 127] on span "Заказы" at bounding box center [64, 131] width 38 height 14
click at [72, 133] on span "Заказы" at bounding box center [64, 131] width 38 height 14
click at [72, 135] on span "Заказы" at bounding box center [64, 131] width 38 height 14
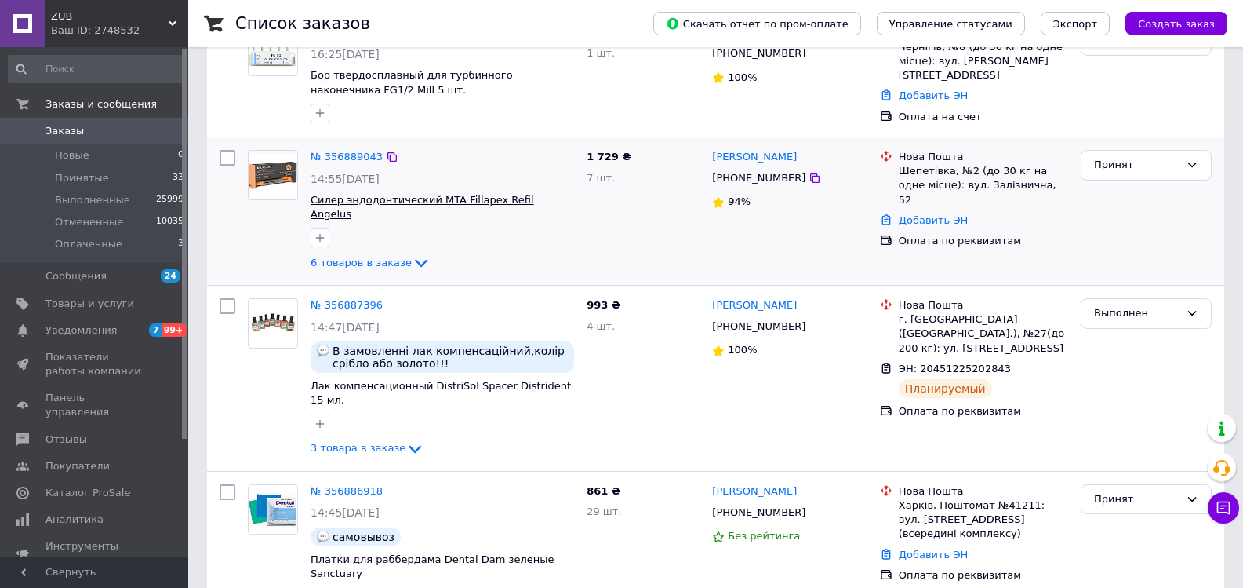
scroll to position [157, 0]
click at [412, 253] on icon at bounding box center [421, 262] width 19 height 19
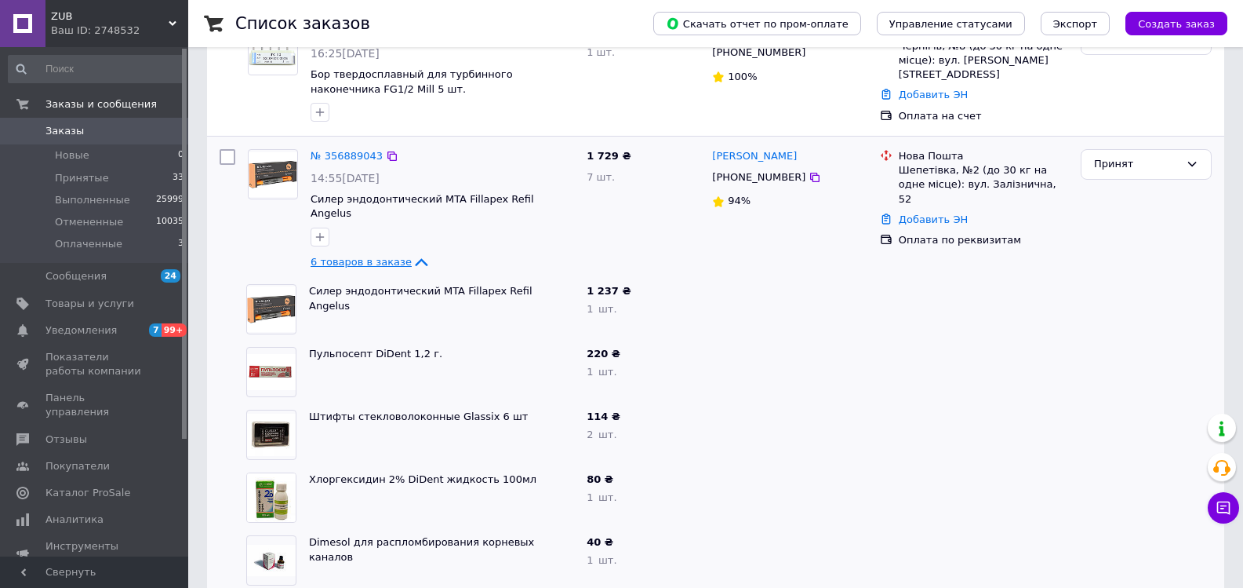
click at [412, 253] on icon at bounding box center [421, 262] width 19 height 19
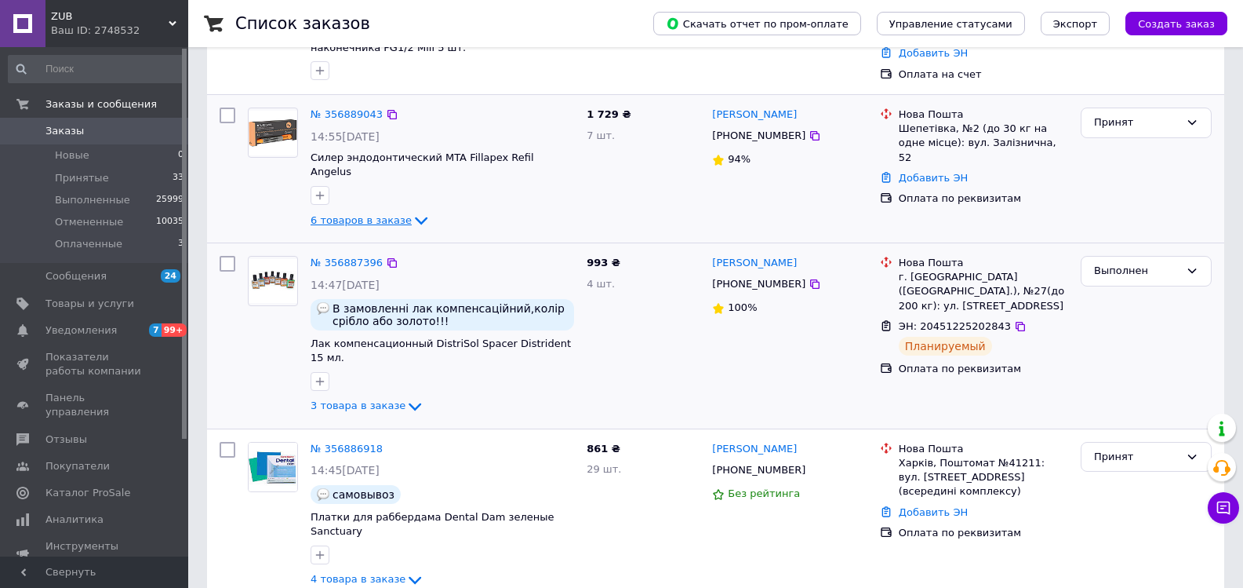
scroll to position [235, 0]
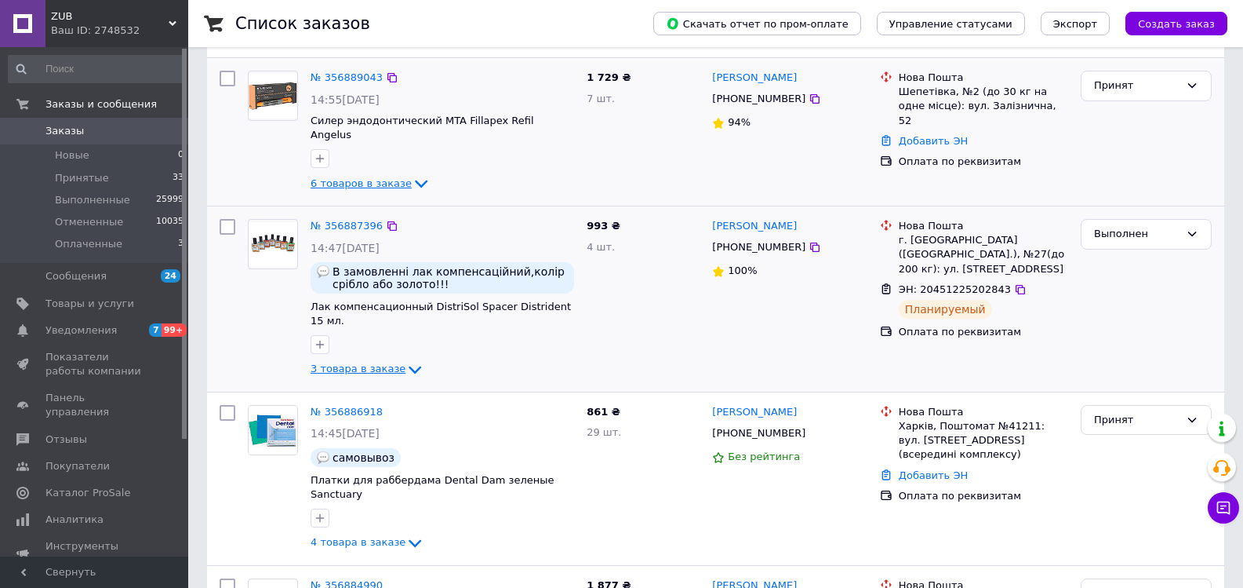
click at [409, 366] on icon at bounding box center [415, 370] width 13 height 8
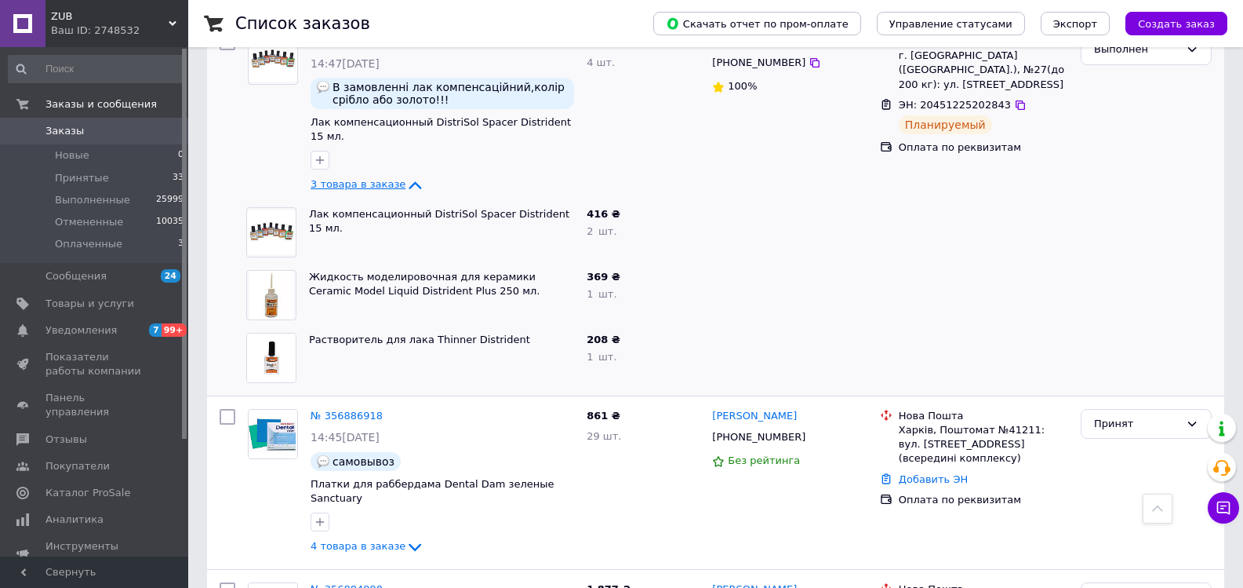
scroll to position [392, 0]
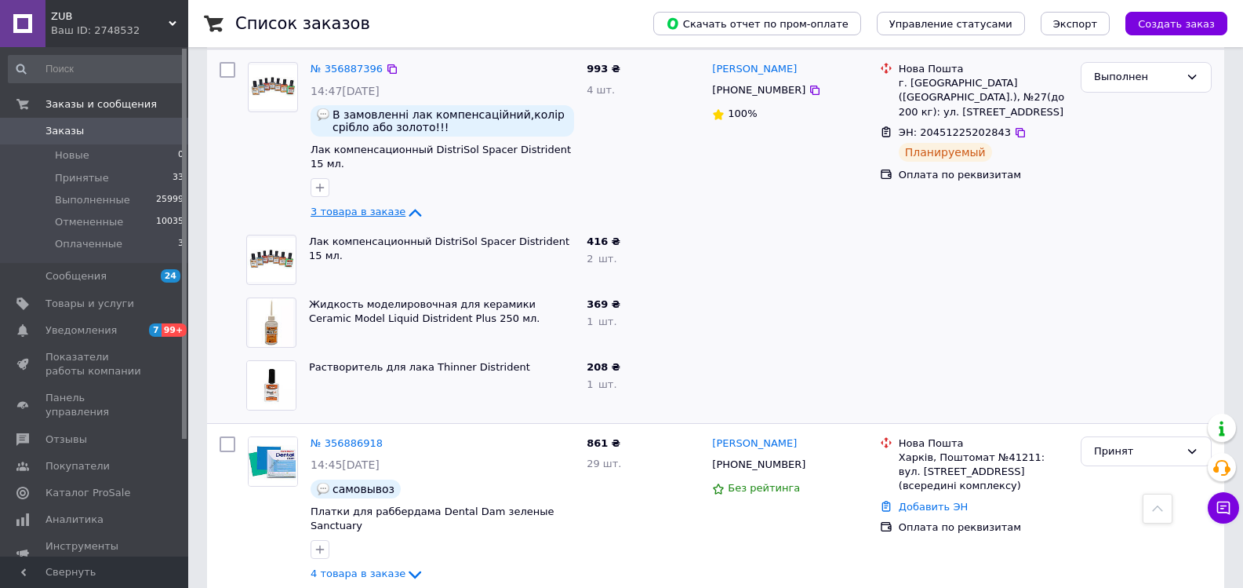
click at [406, 203] on icon at bounding box center [415, 212] width 19 height 19
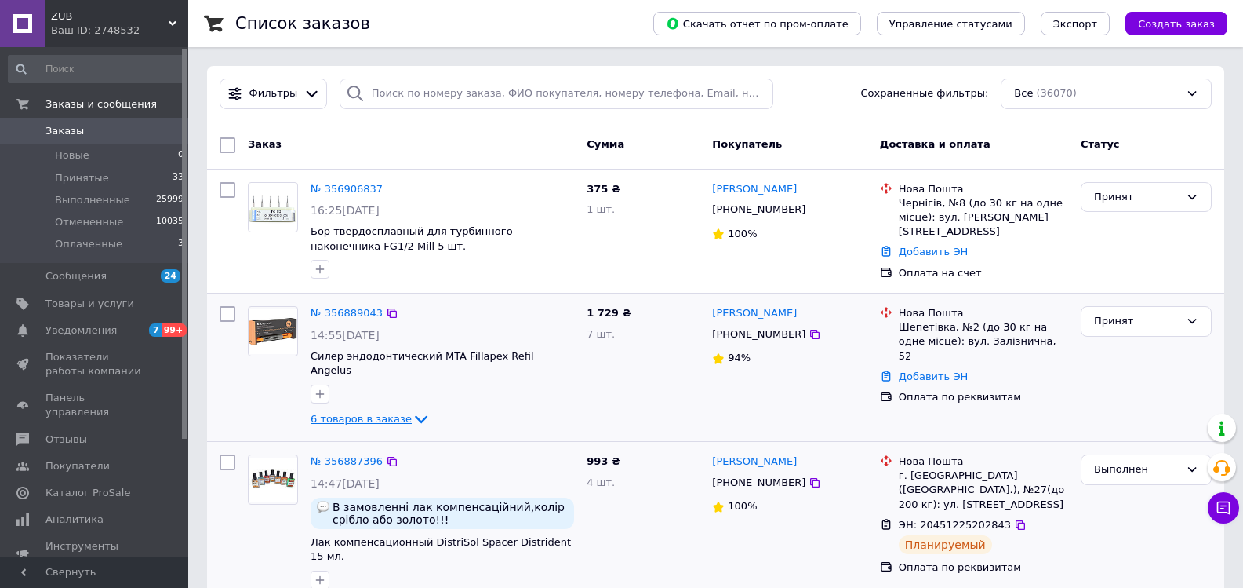
scroll to position [0, 0]
click at [56, 125] on span "Заказы" at bounding box center [64, 131] width 38 height 14
click at [83, 130] on span "Заказы" at bounding box center [95, 131] width 100 height 14
click at [71, 133] on span "Заказы" at bounding box center [64, 131] width 38 height 14
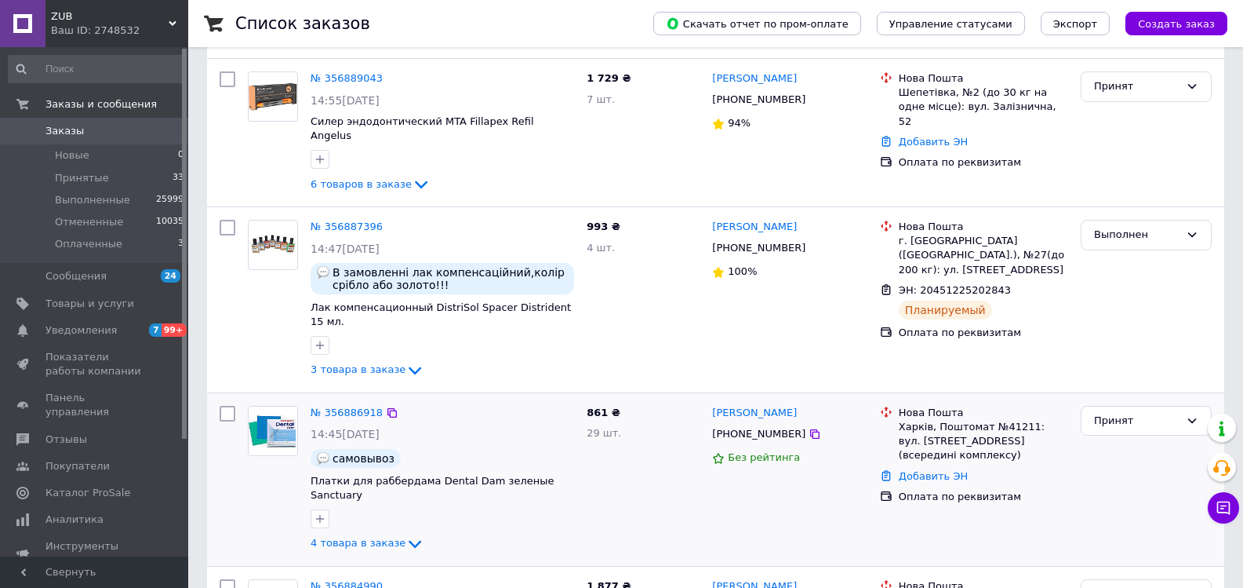
scroll to position [235, 0]
click at [406, 360] on icon at bounding box center [415, 369] width 19 height 19
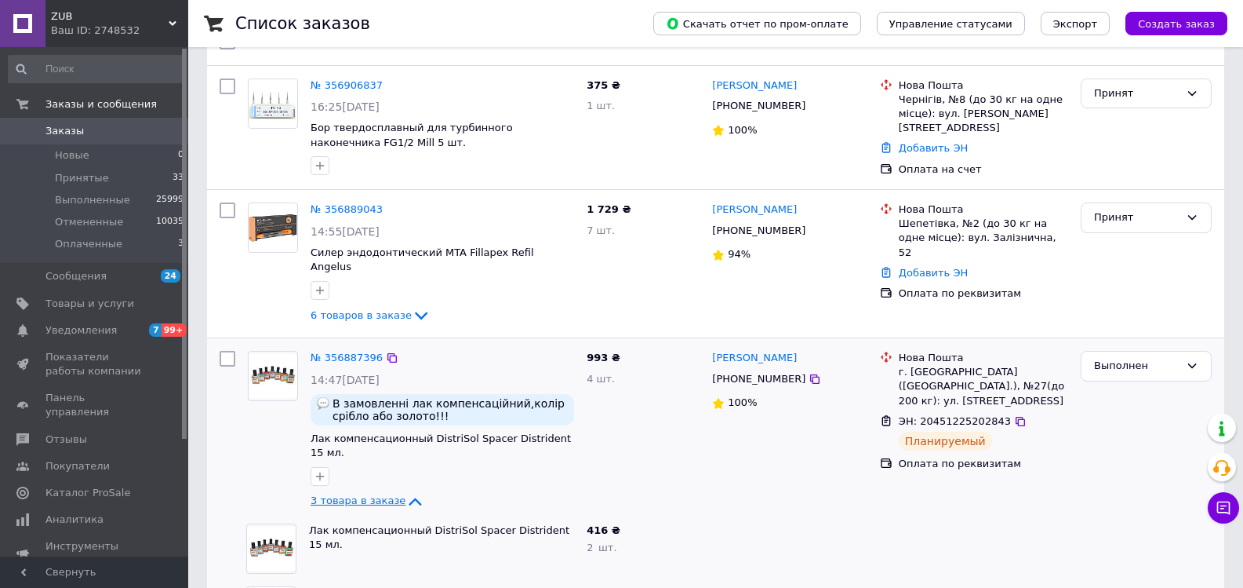
scroll to position [78, 0]
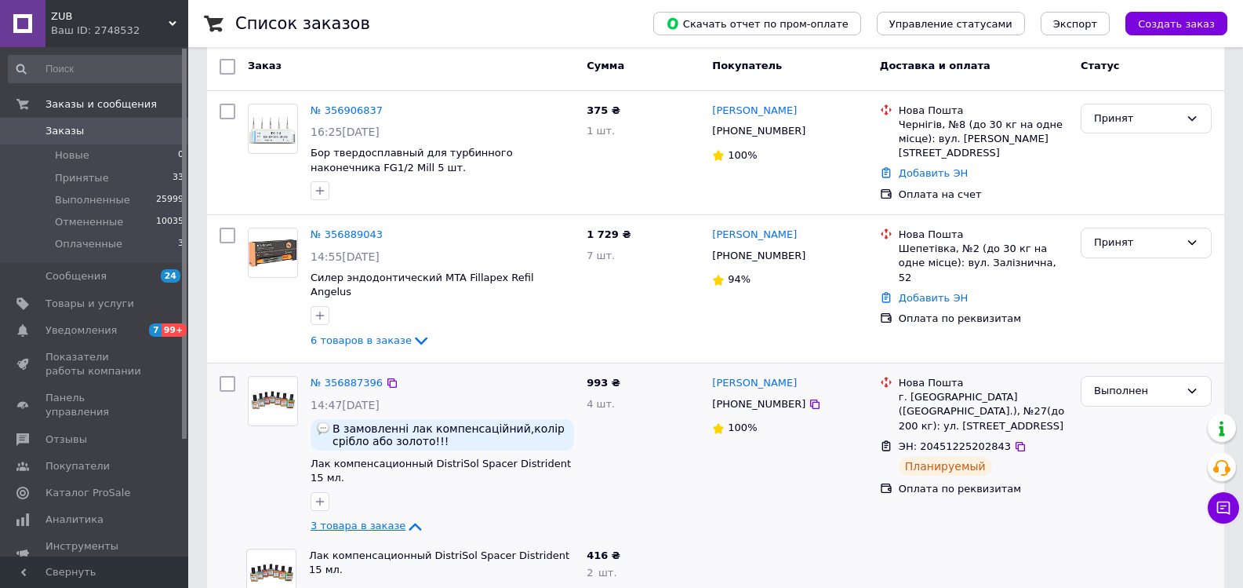
click at [78, 133] on span "Заказы" at bounding box center [95, 131] width 100 height 14
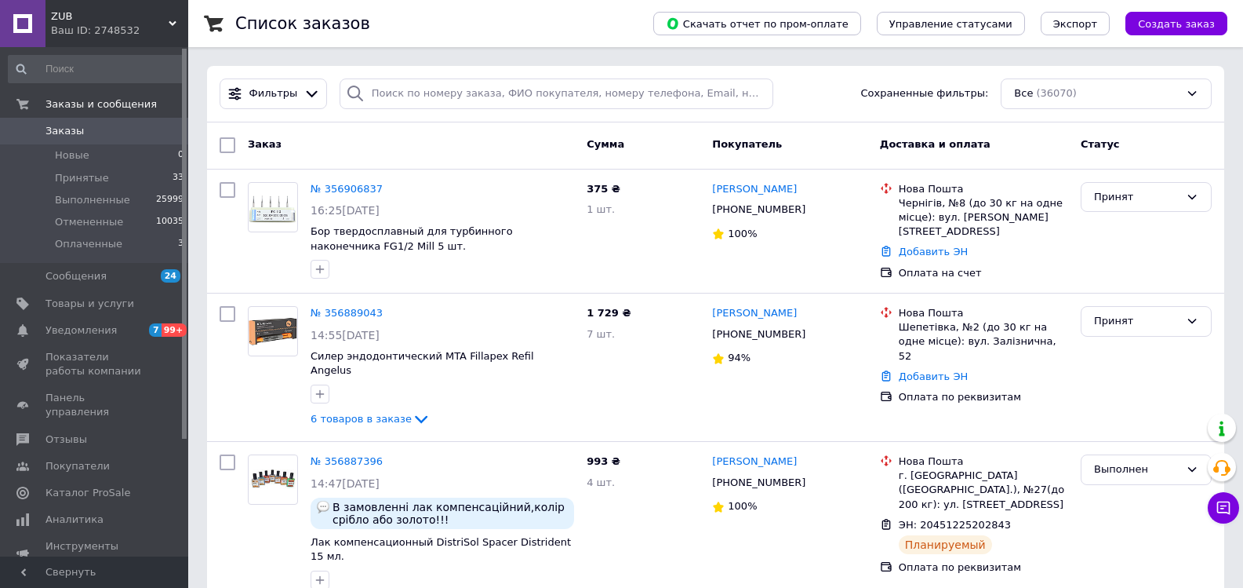
click at [64, 130] on span "Заказы" at bounding box center [64, 131] width 38 height 14
